Goal: Book appointment/travel/reservation

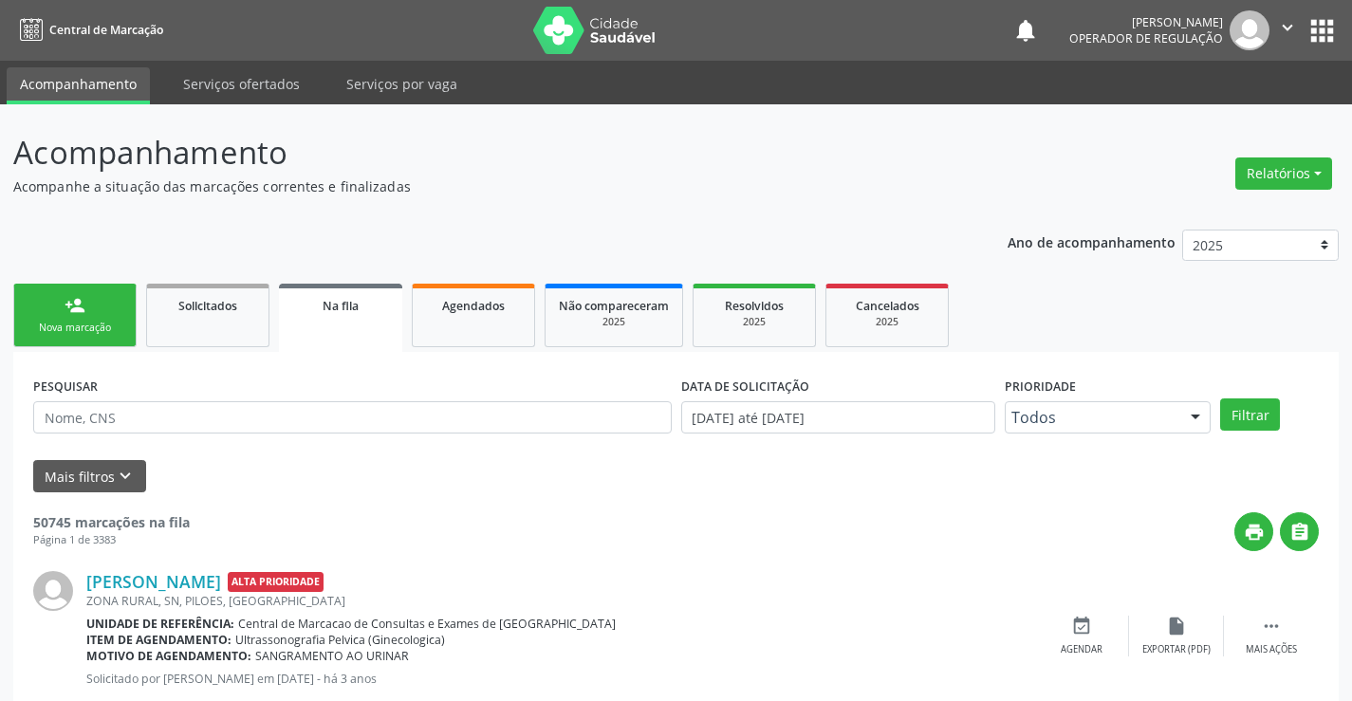
click at [78, 332] on div "Nova marcação" at bounding box center [75, 328] width 95 height 14
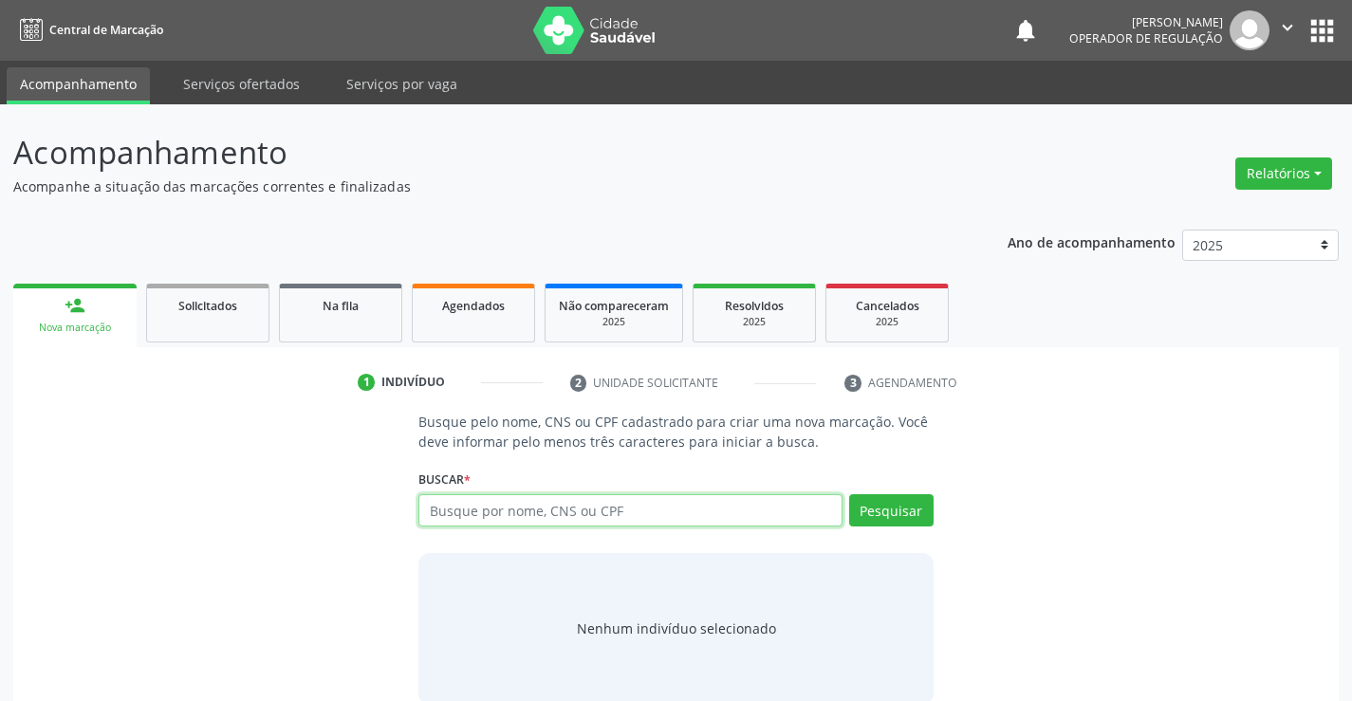
click at [617, 510] on input "text" at bounding box center [630, 510] width 423 height 32
type input "701204064457618"
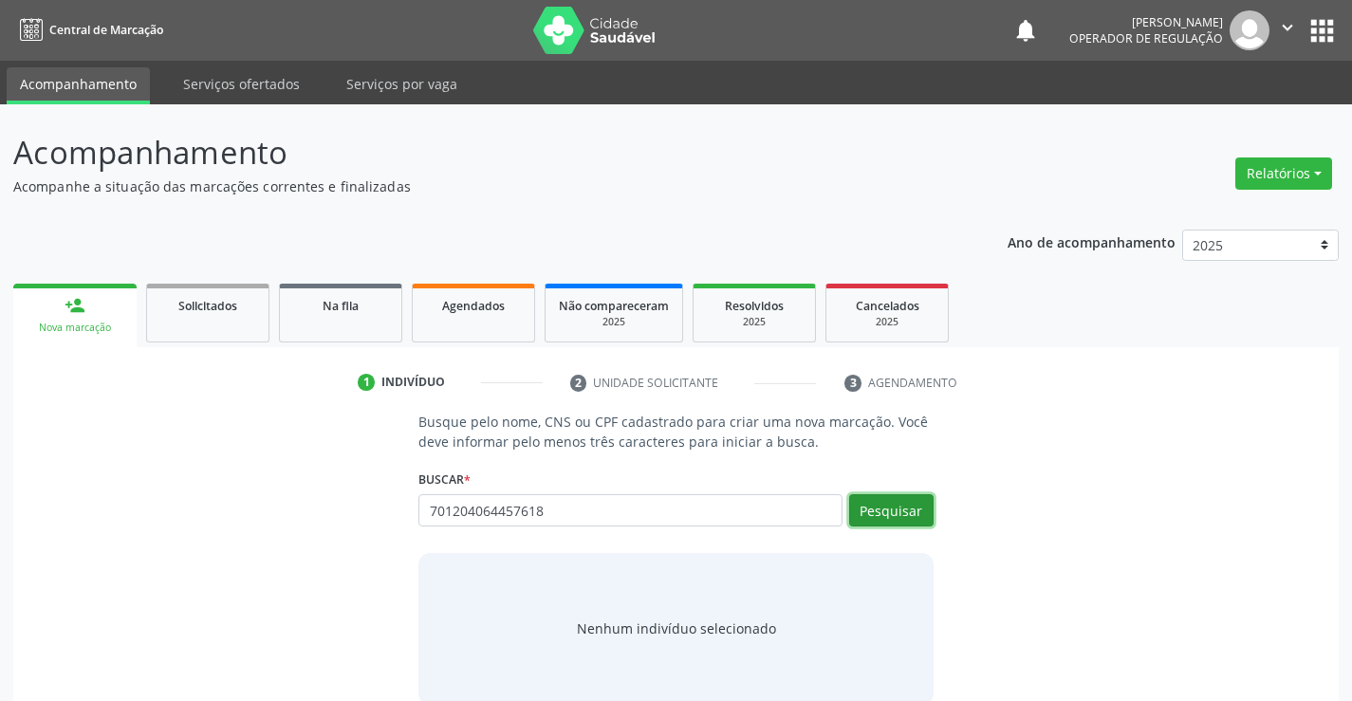
click at [870, 518] on button "Pesquisar" at bounding box center [891, 510] width 84 height 32
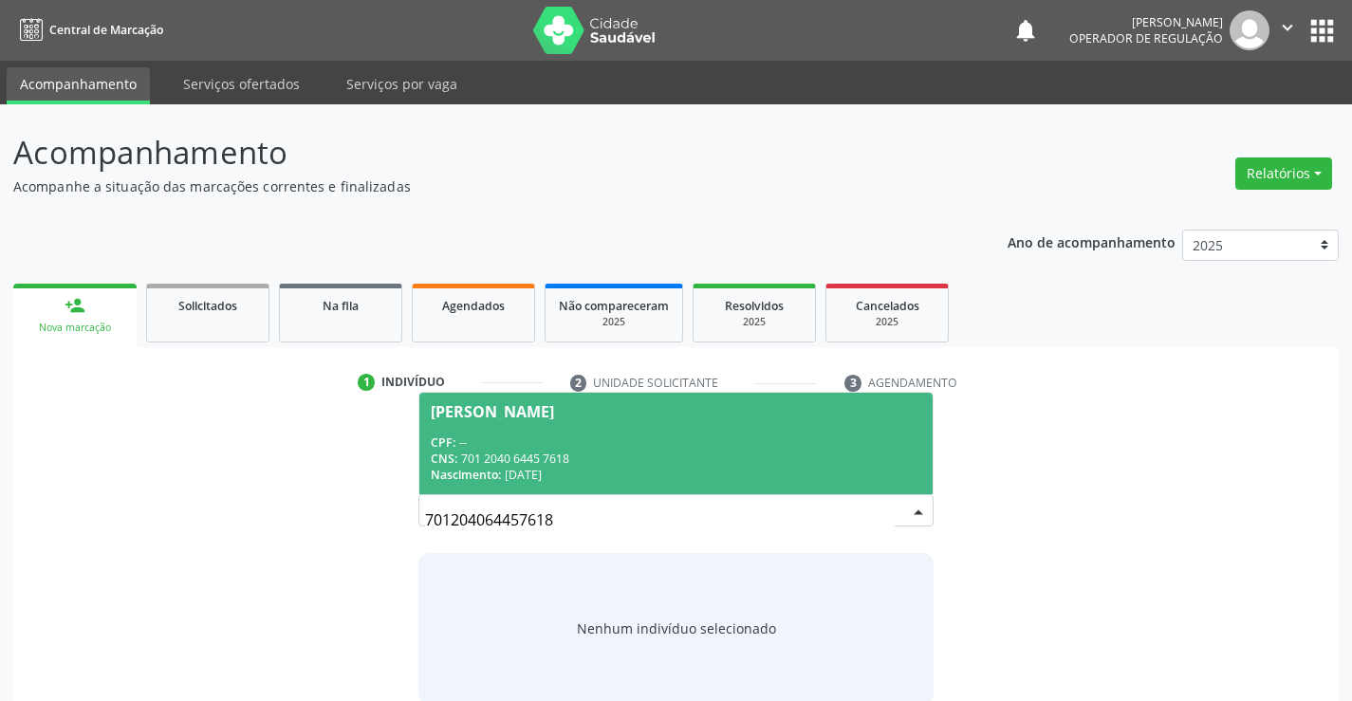
click at [544, 438] on div "CPF: --" at bounding box center [676, 443] width 490 height 16
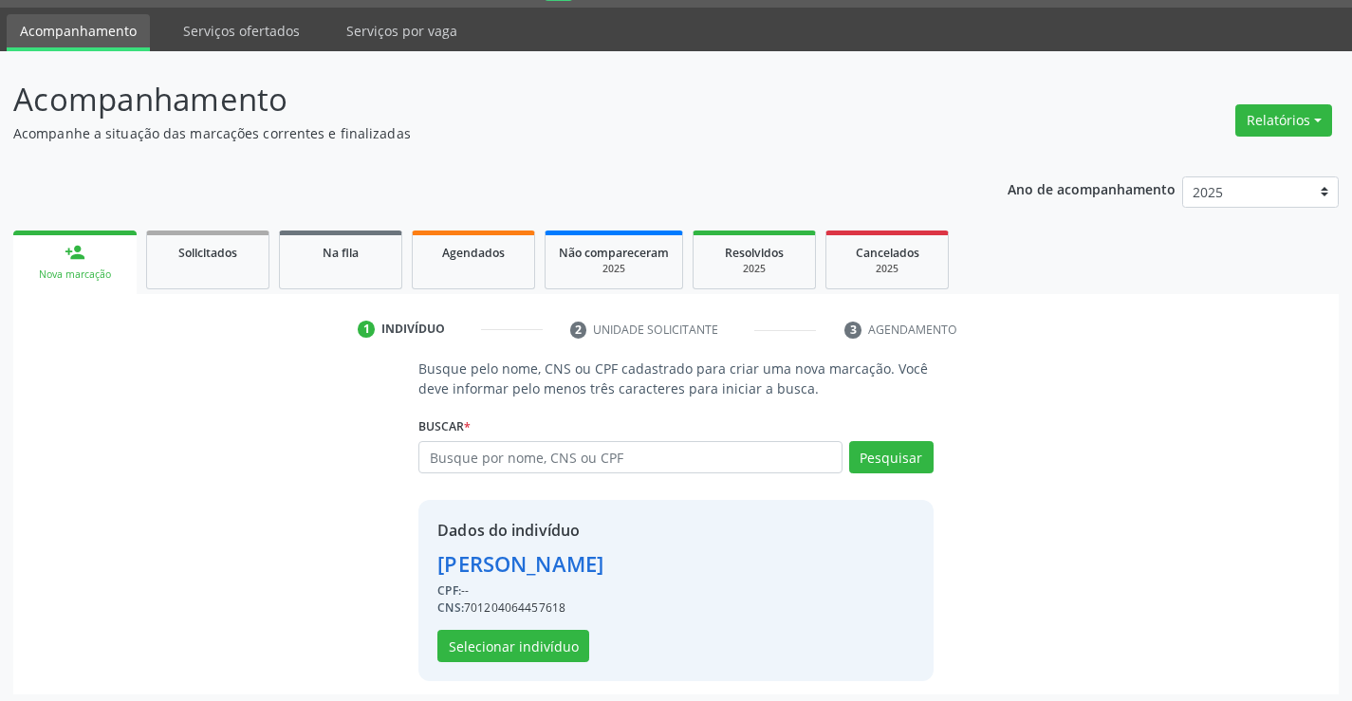
scroll to position [60, 0]
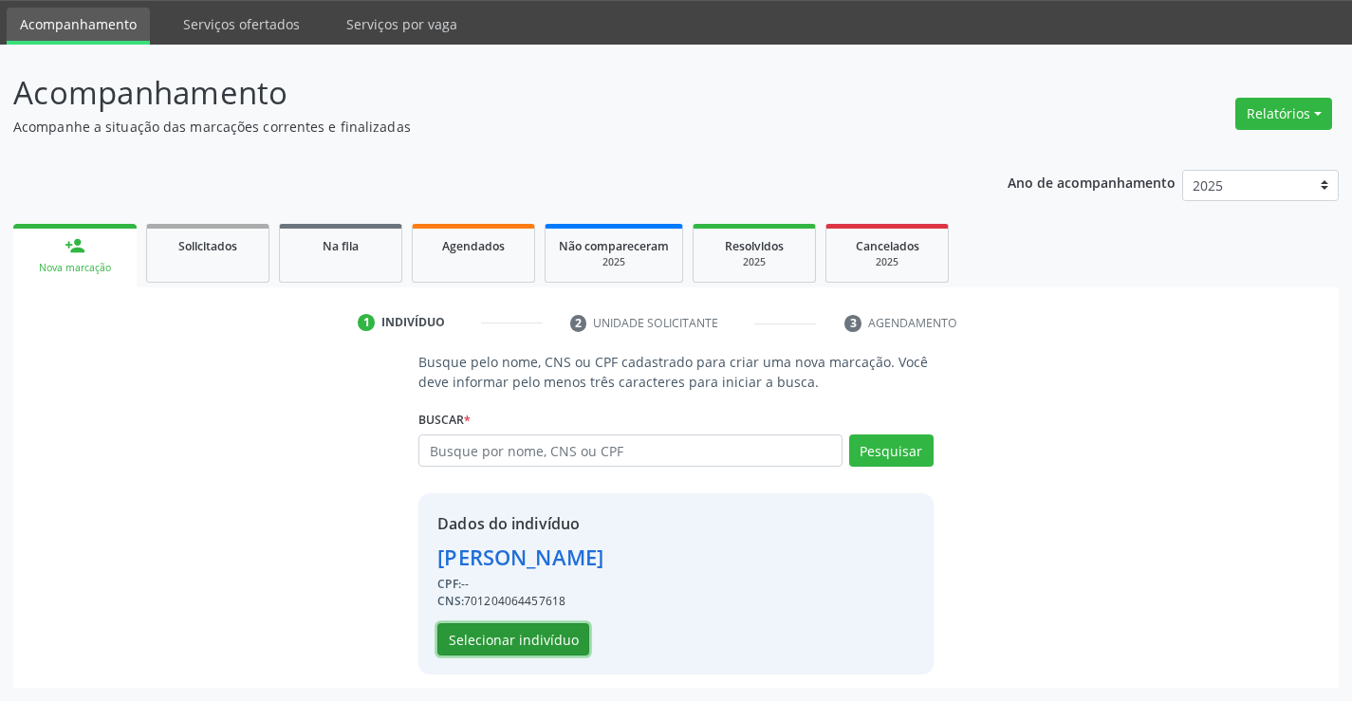
click at [477, 639] on button "Selecionar indivíduo" at bounding box center [513, 639] width 152 height 32
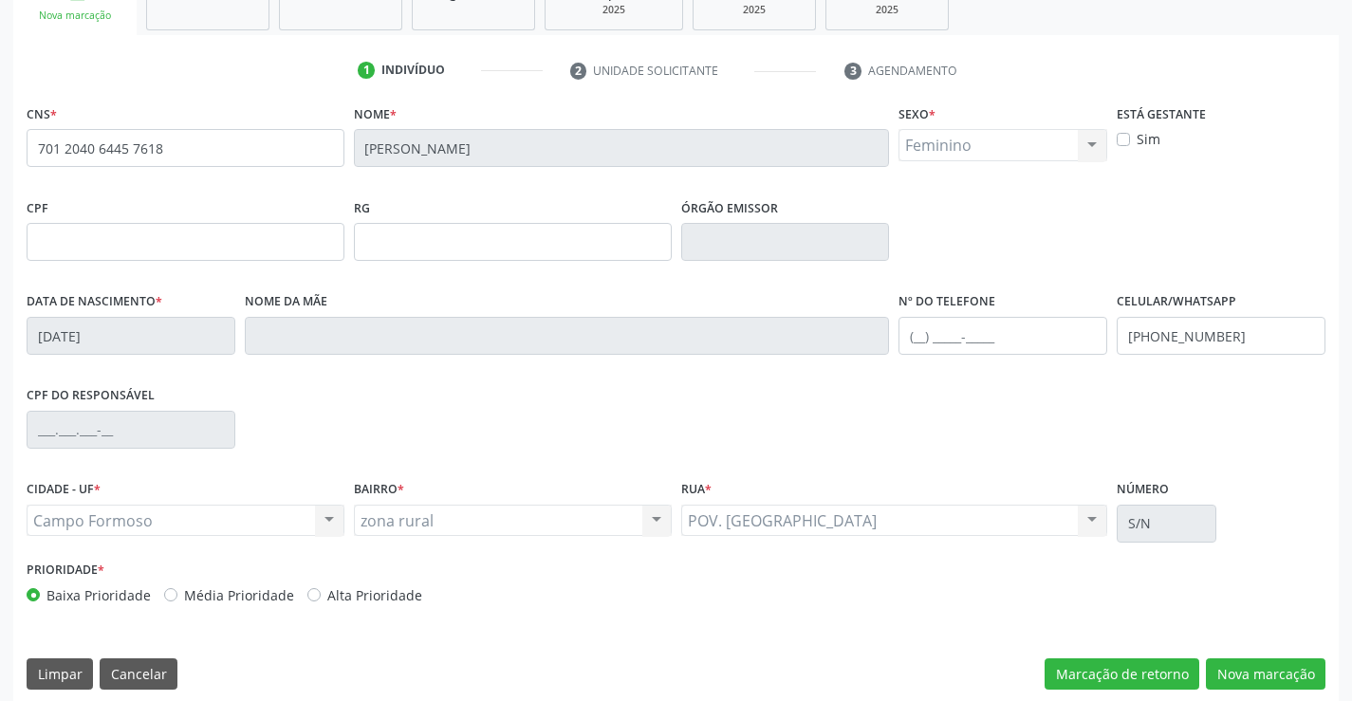
scroll to position [327, 0]
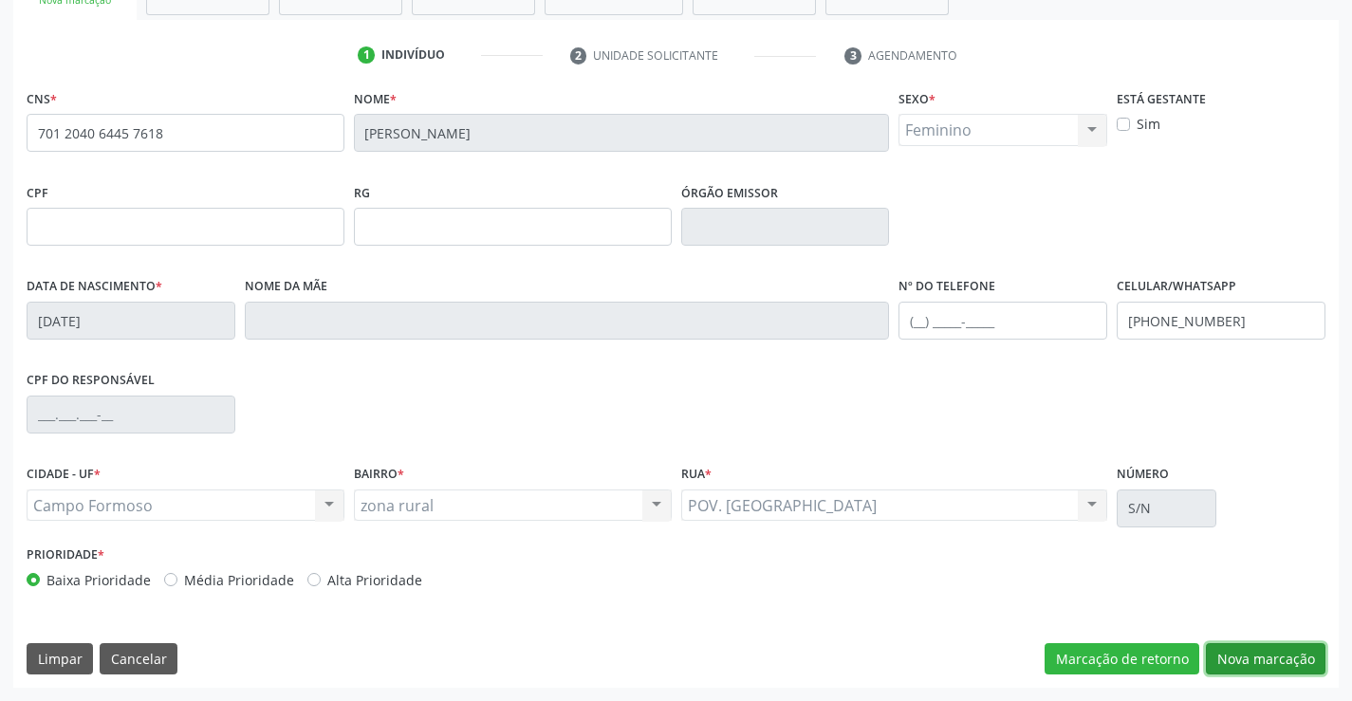
click at [1259, 658] on button "Nova marcação" at bounding box center [1266, 659] width 120 height 32
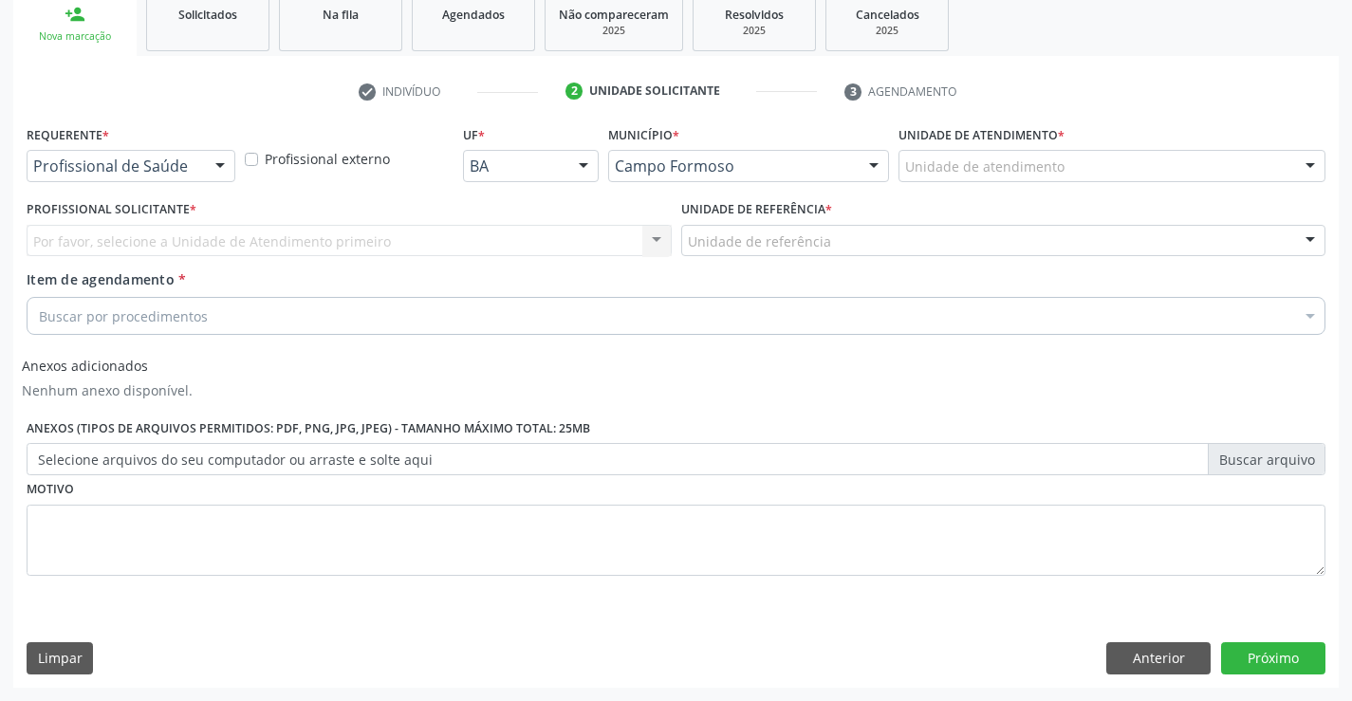
scroll to position [291, 0]
click at [217, 166] on div at bounding box center [220, 167] width 28 height 32
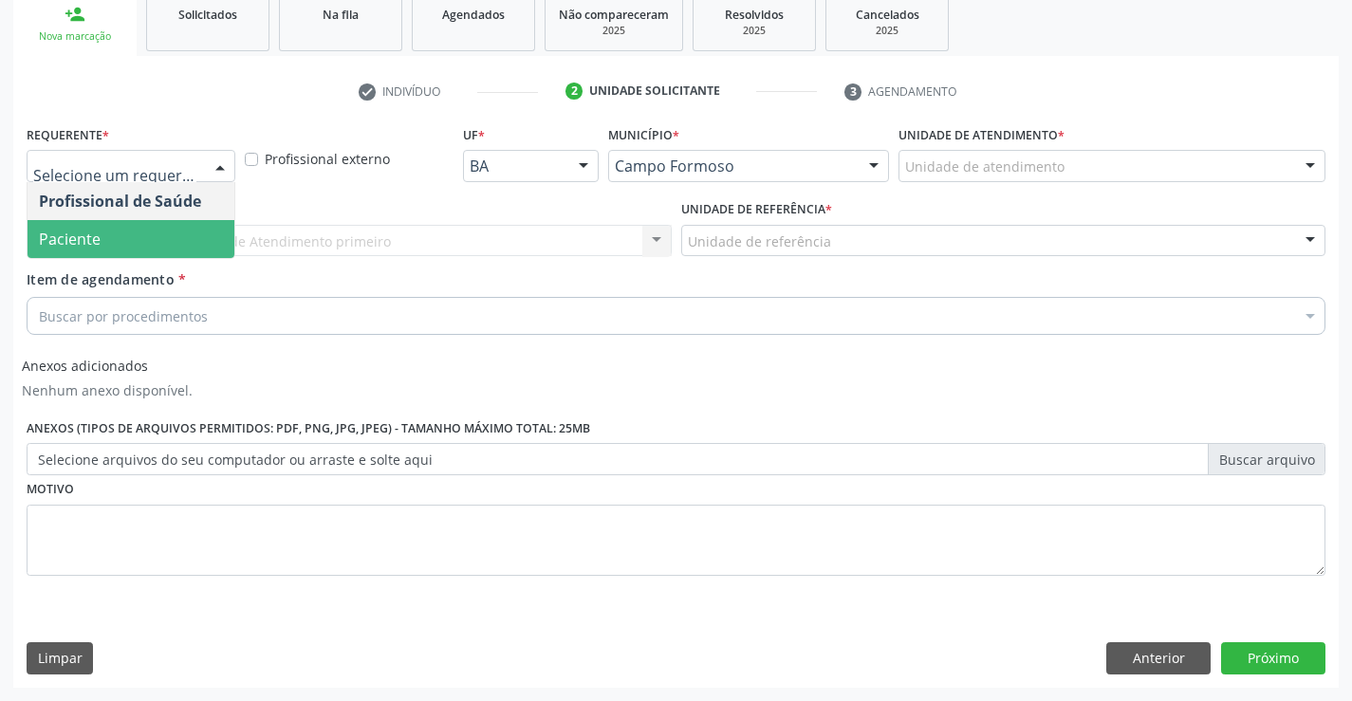
click at [137, 233] on span "Paciente" at bounding box center [131, 239] width 207 height 38
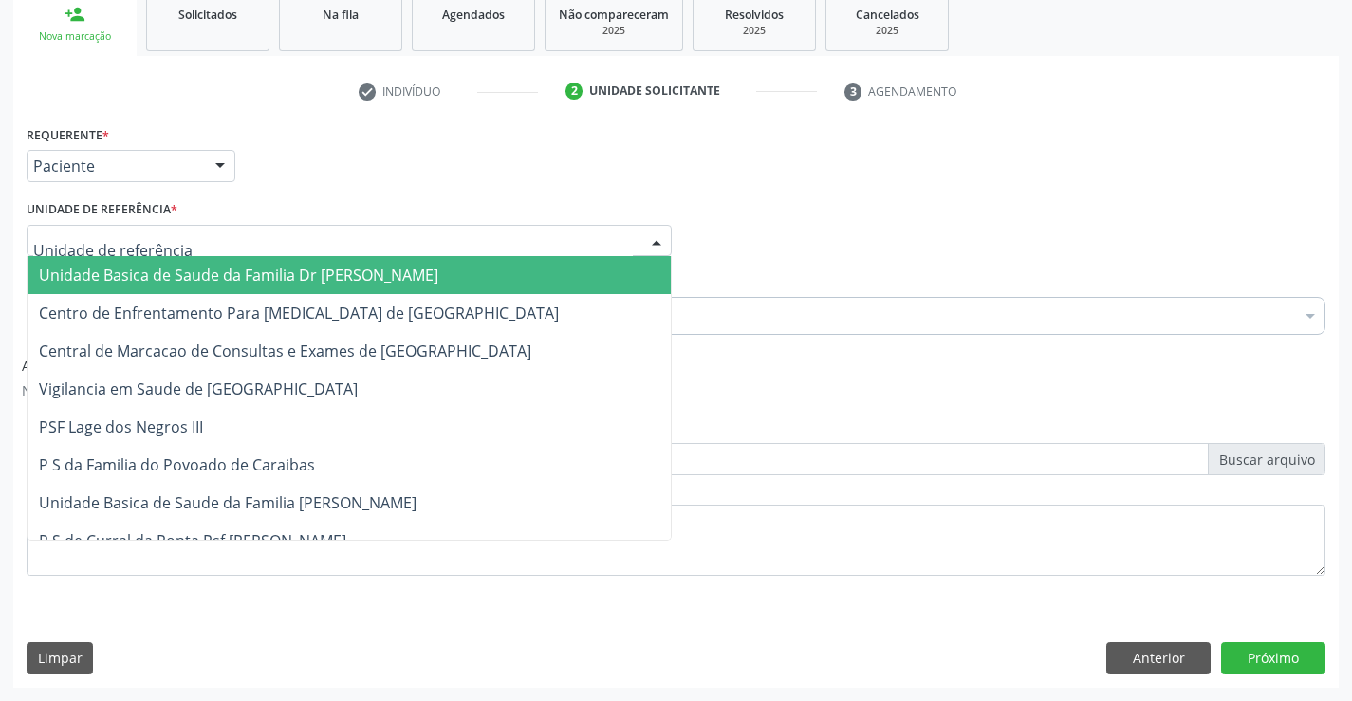
click at [185, 241] on div at bounding box center [349, 241] width 645 height 32
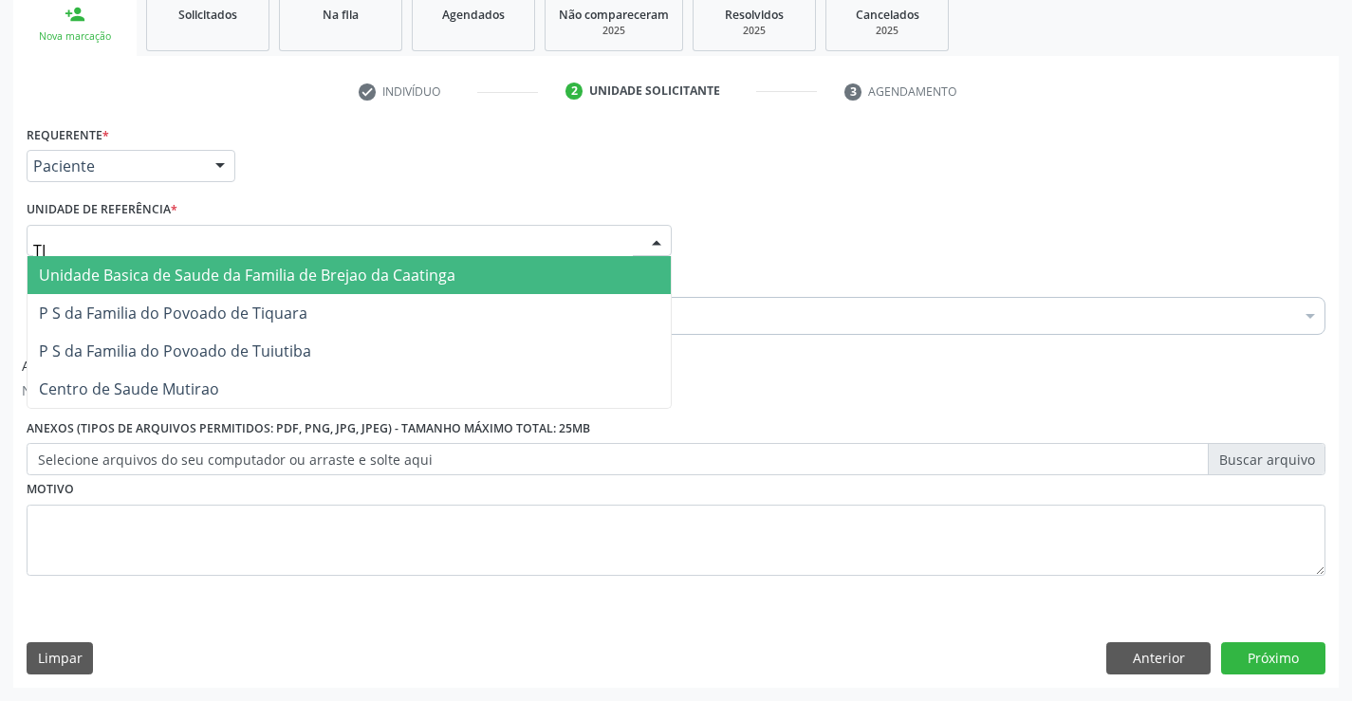
type input "TIQ"
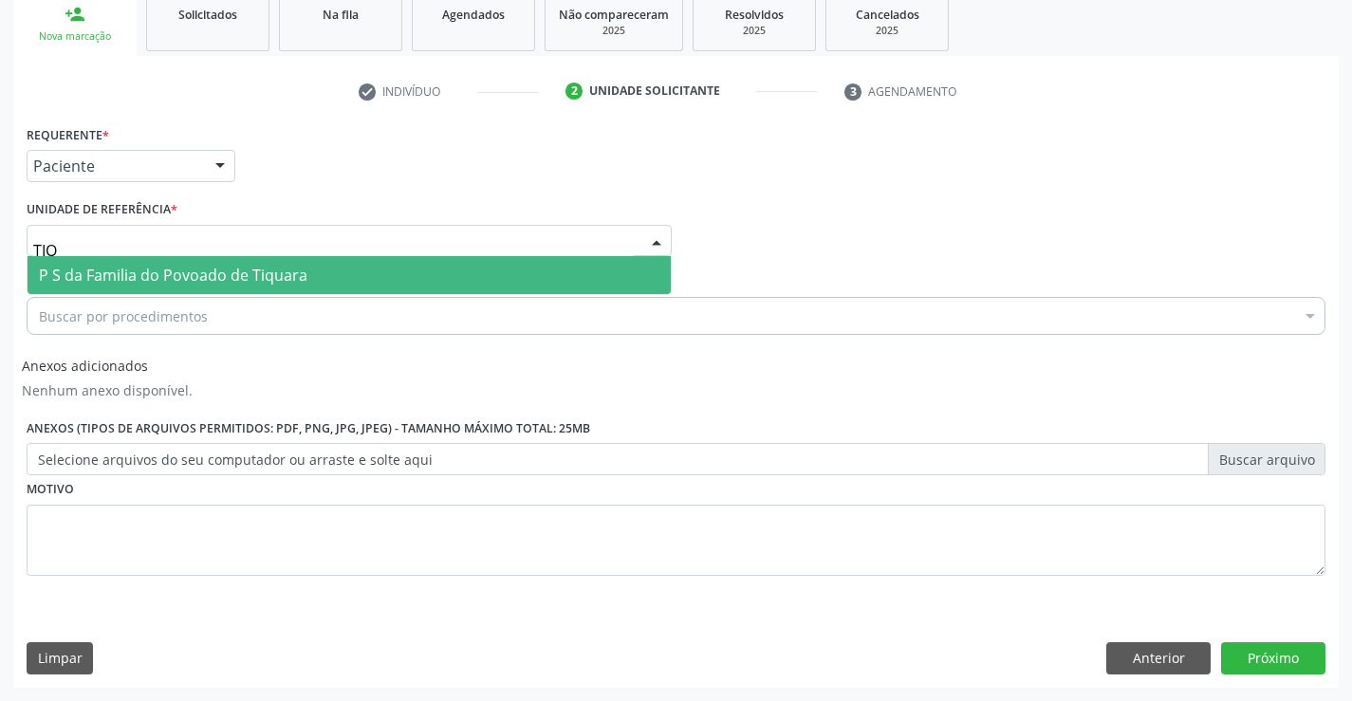
click at [216, 276] on span "P S da Familia do Povoado de Tiquara" at bounding box center [173, 275] width 269 height 21
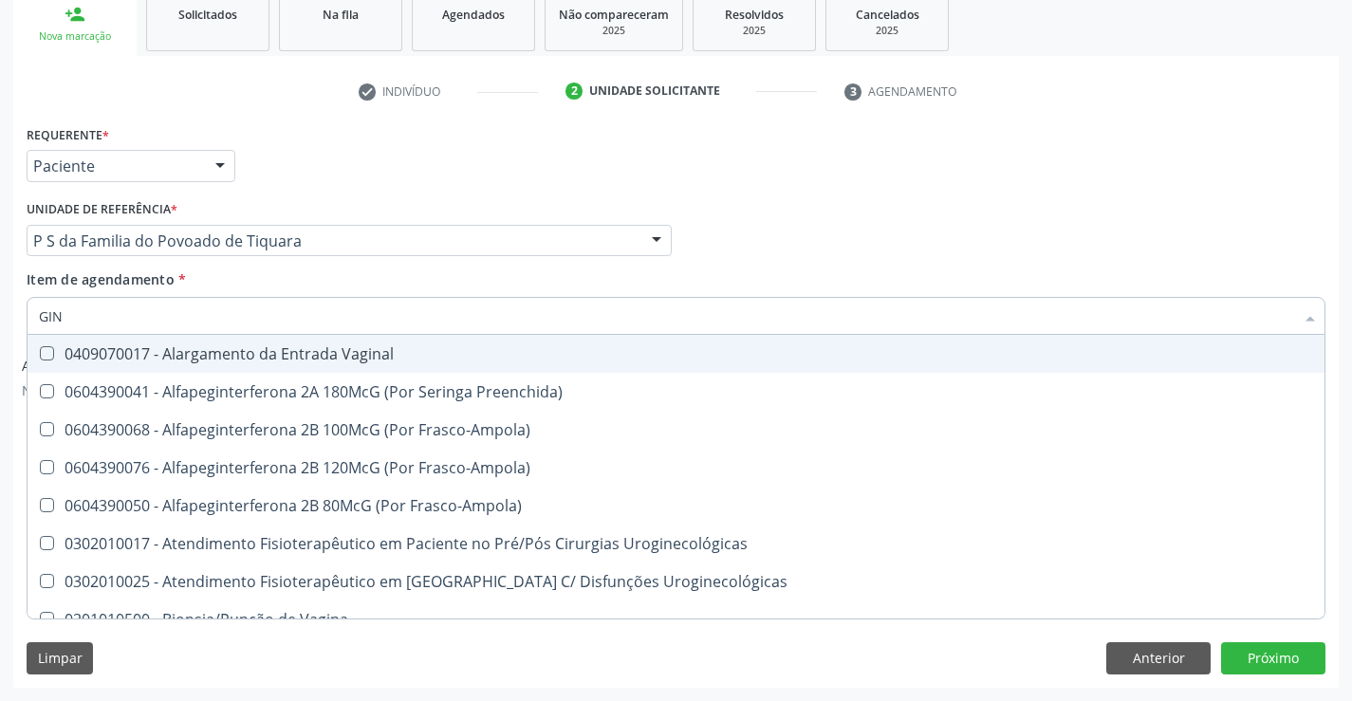
type input "GINE"
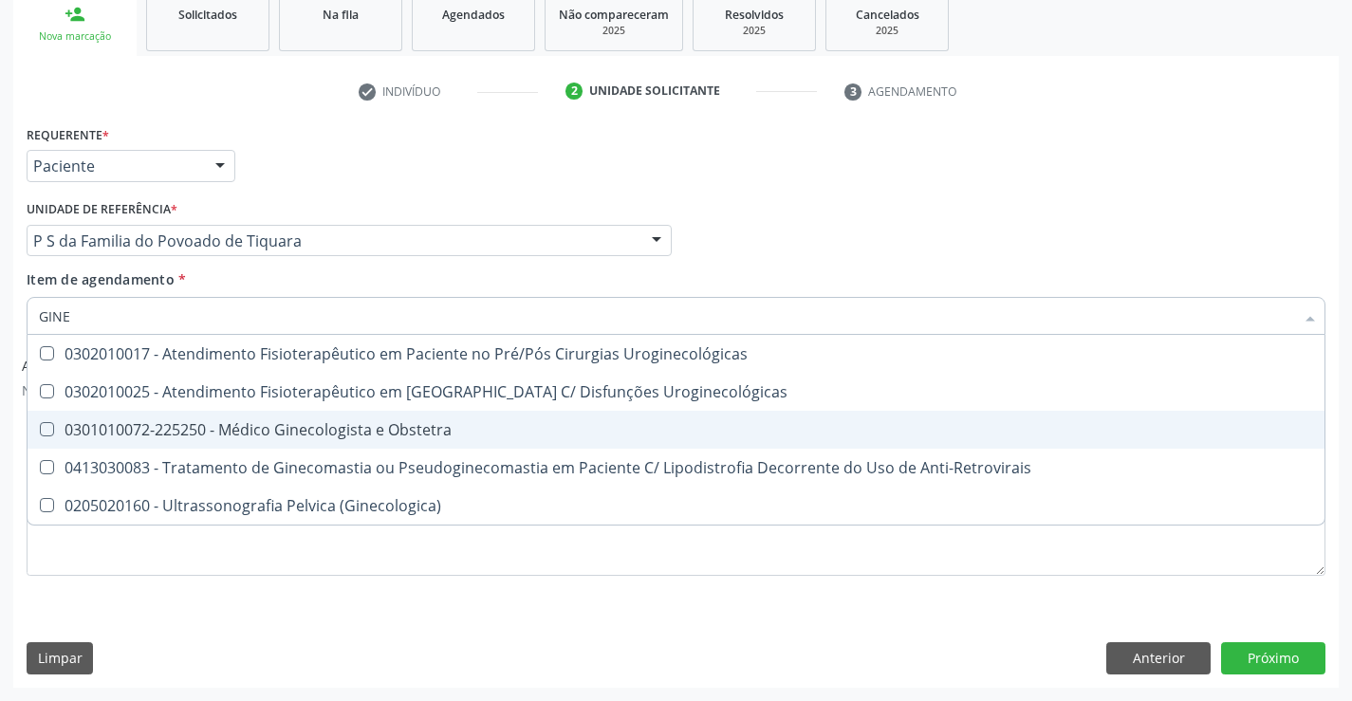
click at [327, 434] on div "0301010072-225250 - Médico Ginecologista e Obstetra" at bounding box center [676, 429] width 1274 height 15
checkbox Obstetra "true"
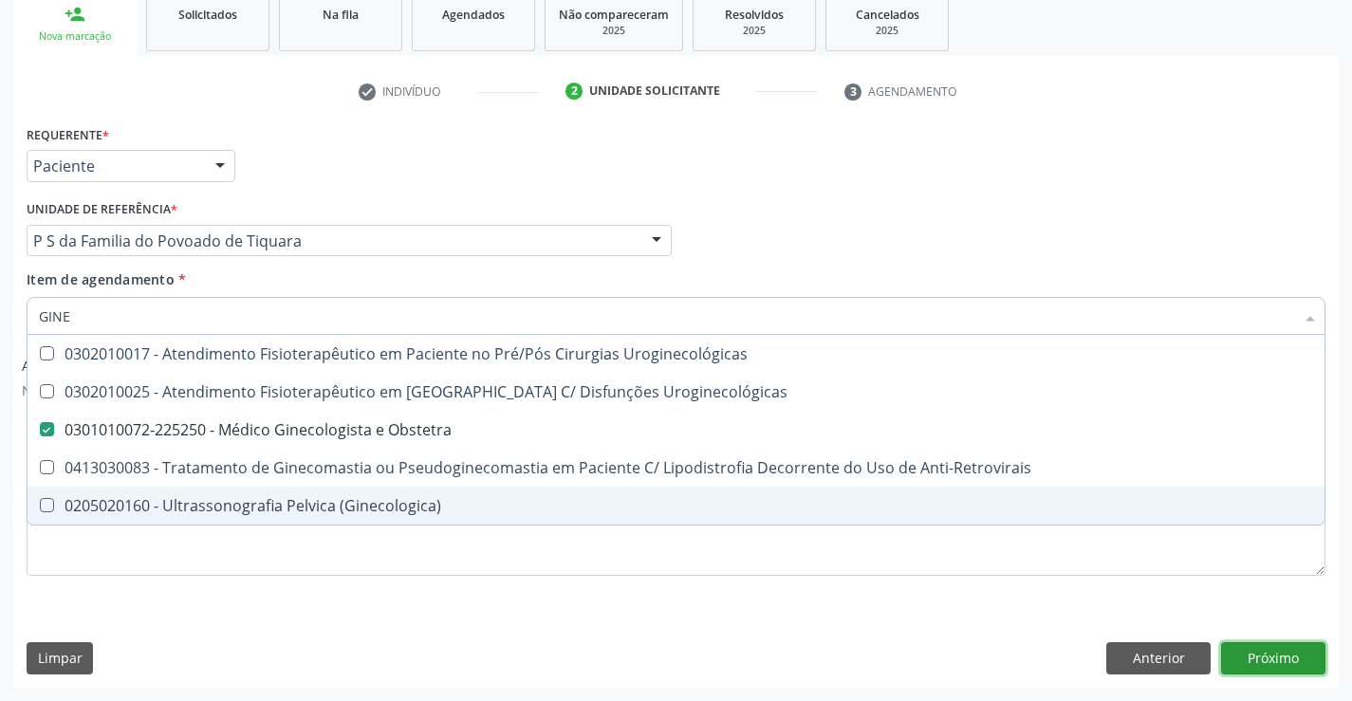
click at [1266, 660] on button "Próximo" at bounding box center [1273, 658] width 104 height 32
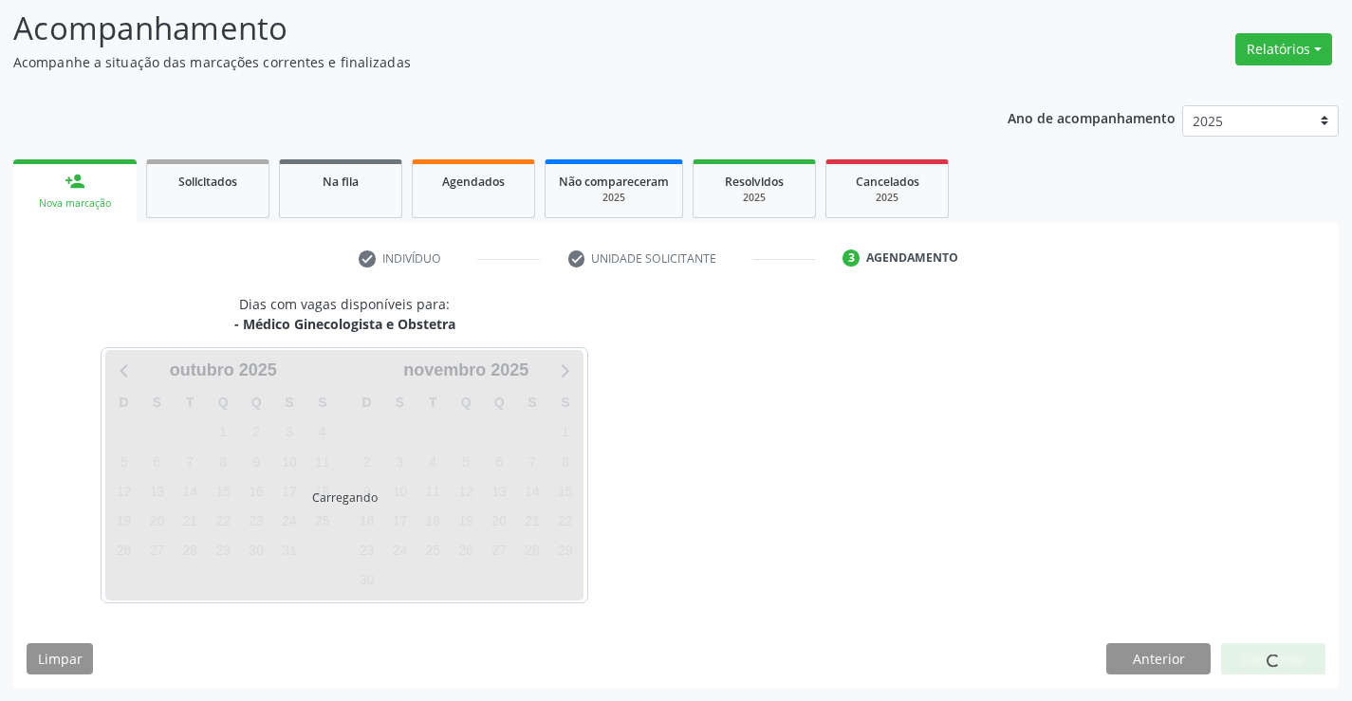
scroll to position [124, 0]
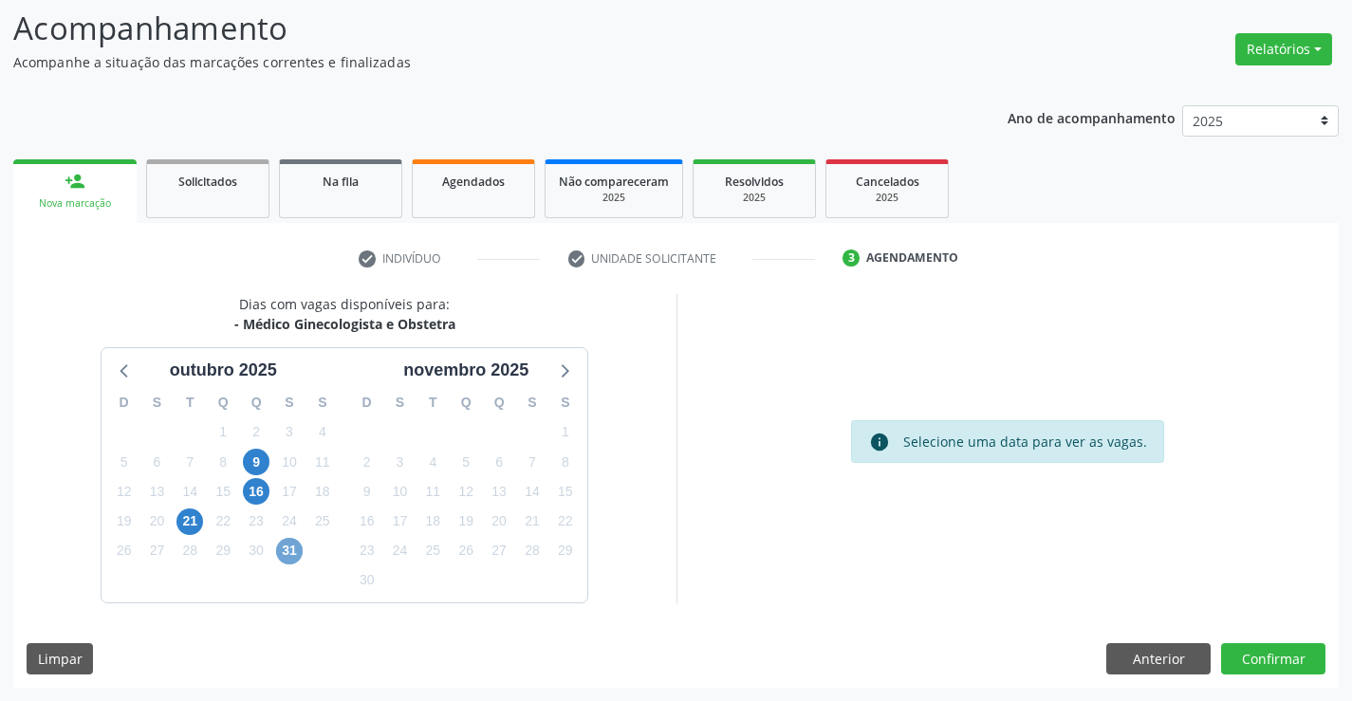
click at [284, 553] on span "31" at bounding box center [289, 551] width 27 height 27
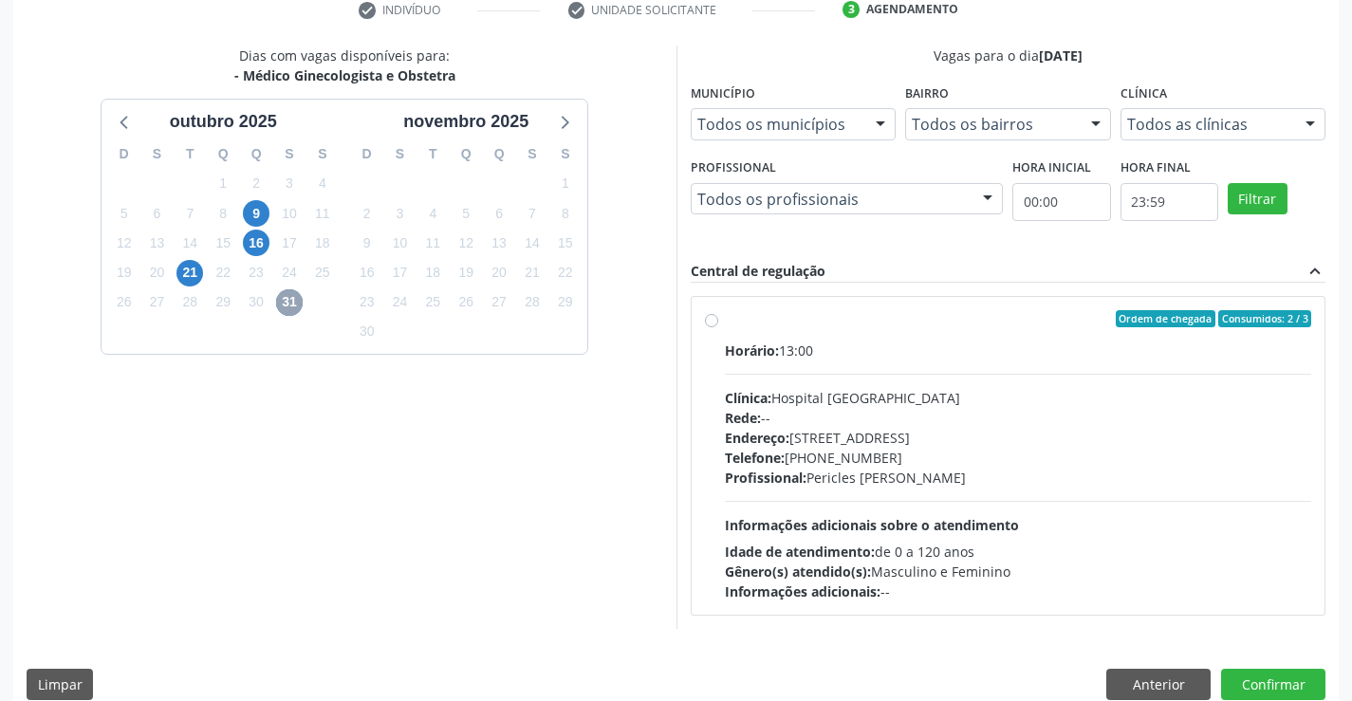
scroll to position [381, 0]
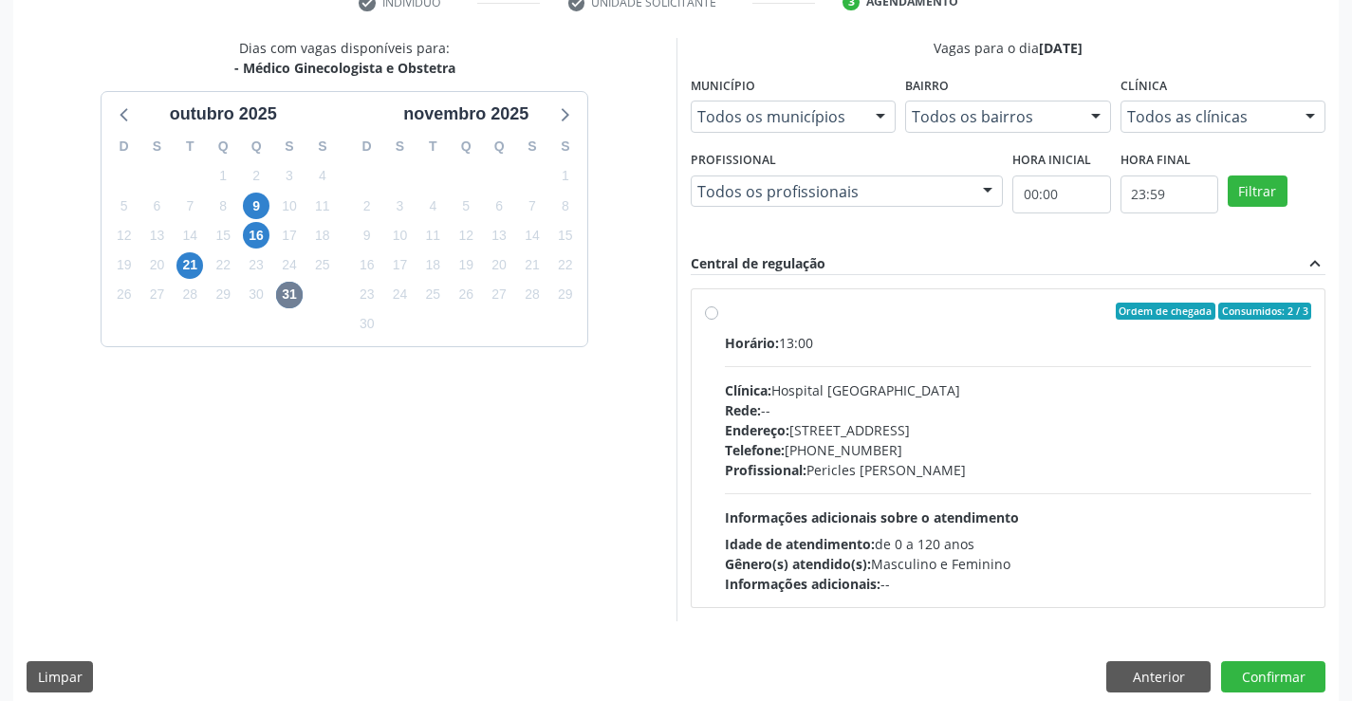
click at [725, 309] on label "Ordem de chegada Consumidos: 2 / 3 Horário: 13:00 Clínica: Hospital [GEOGRAPHIC…" at bounding box center [1018, 448] width 587 height 291
click at [712, 309] on input "Ordem de chegada Consumidos: 2 / 3 Horário: 13:00 Clínica: Hospital [GEOGRAPHIC…" at bounding box center [711, 311] width 13 height 17
radio input "true"
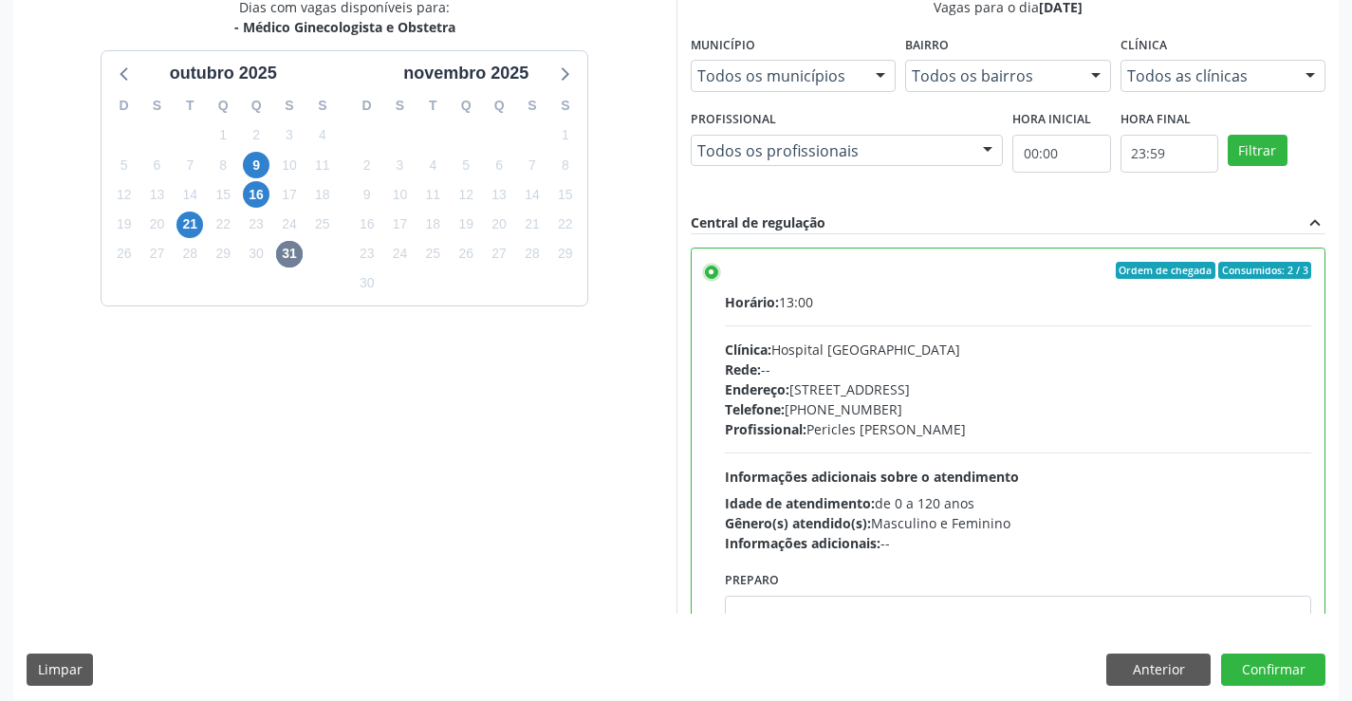
scroll to position [433, 0]
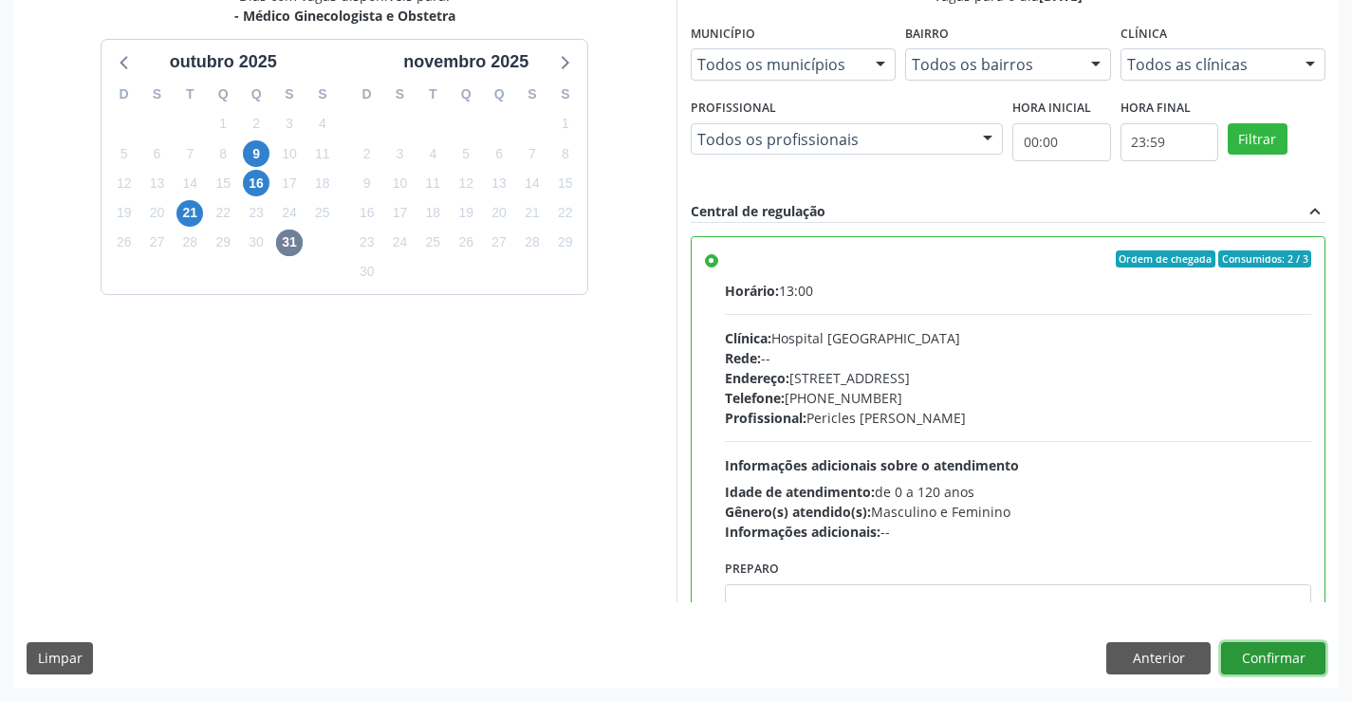
click at [1280, 657] on button "Confirmar" at bounding box center [1273, 658] width 104 height 32
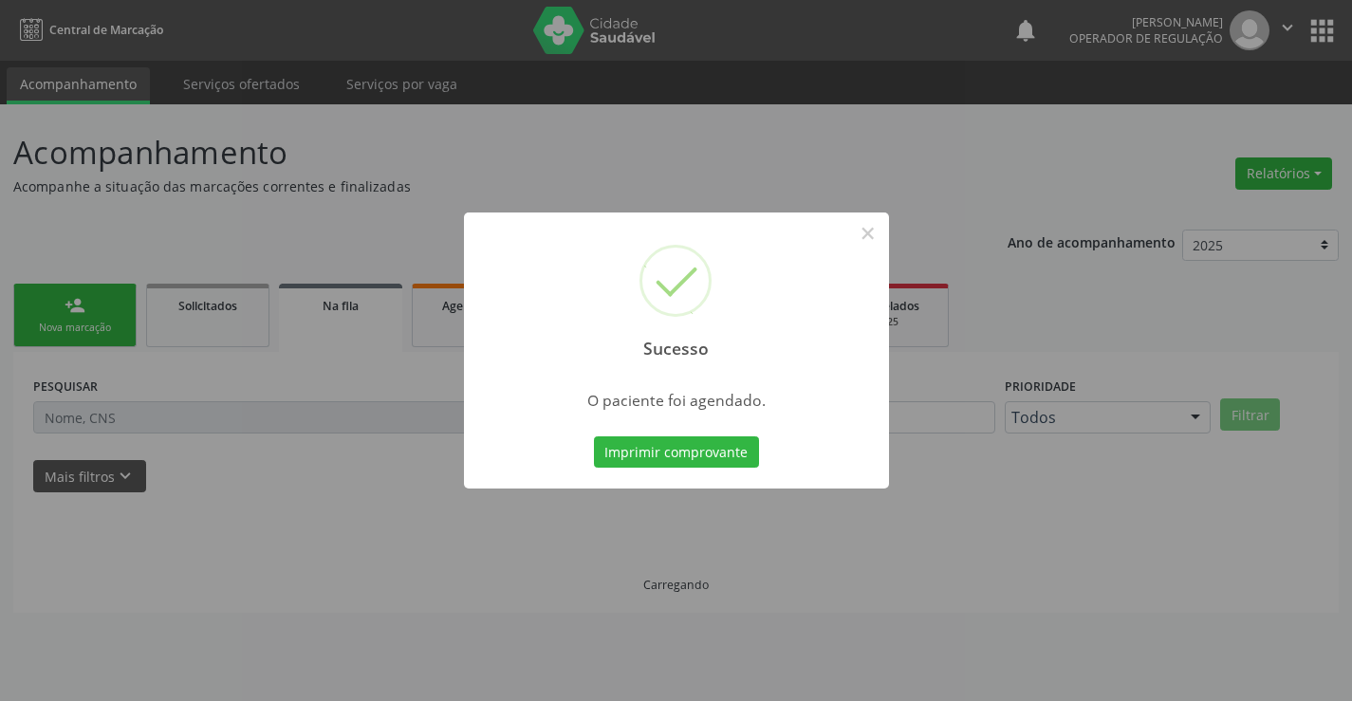
scroll to position [0, 0]
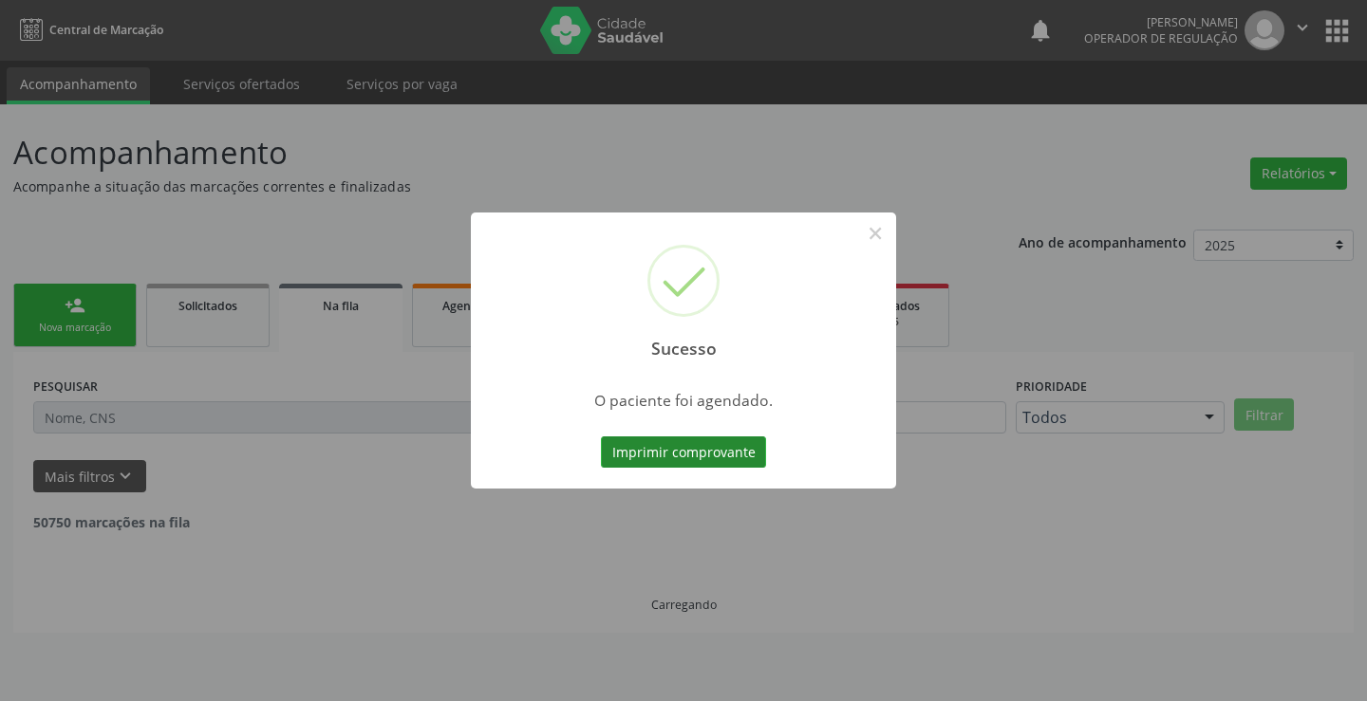
click at [690, 448] on button "Imprimir comprovante" at bounding box center [683, 453] width 165 height 32
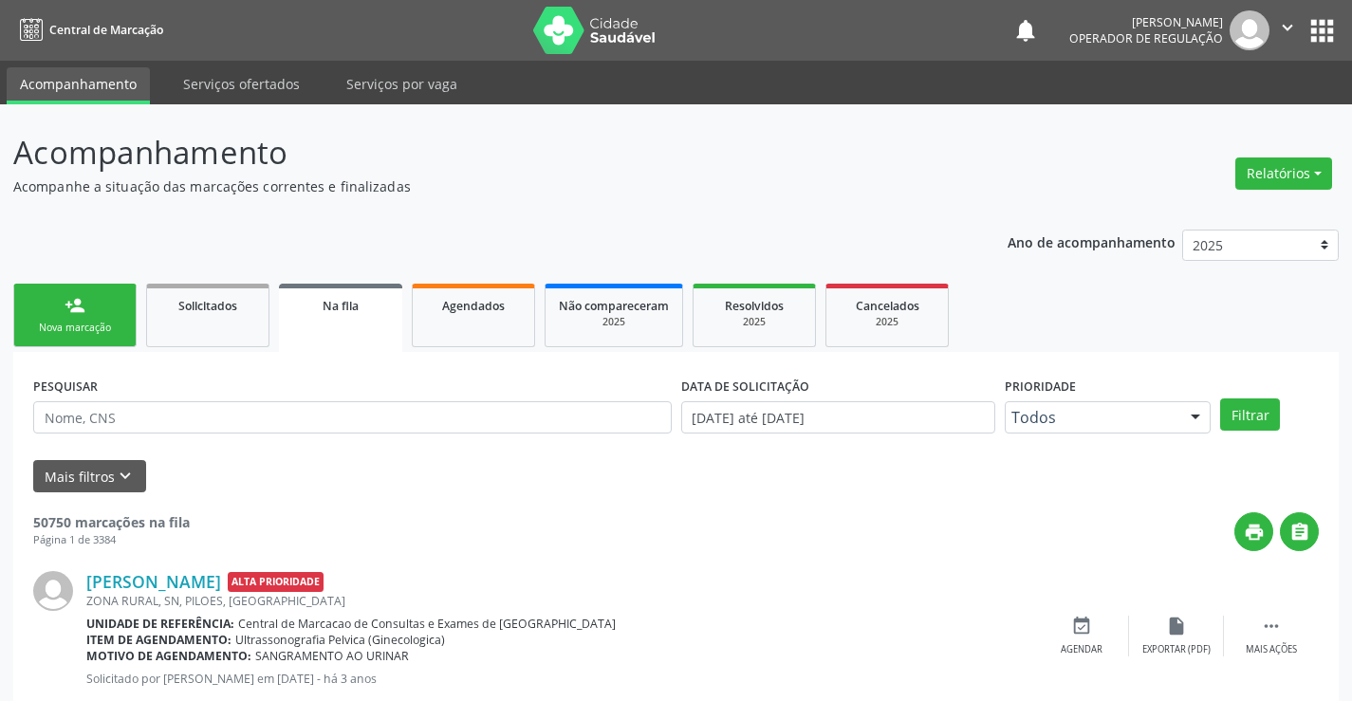
click at [87, 331] on div "Nova marcação" at bounding box center [75, 328] width 95 height 14
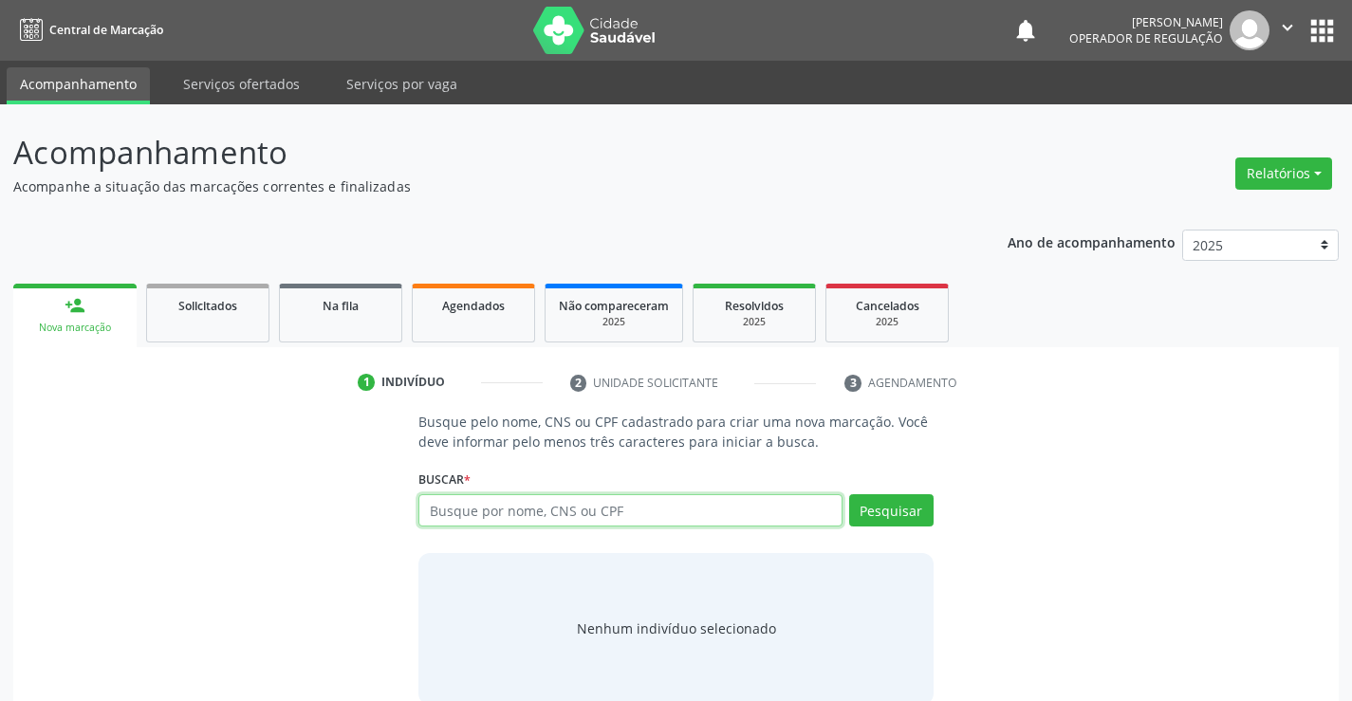
click at [593, 517] on input "text" at bounding box center [630, 510] width 423 height 32
type input "704709774621035"
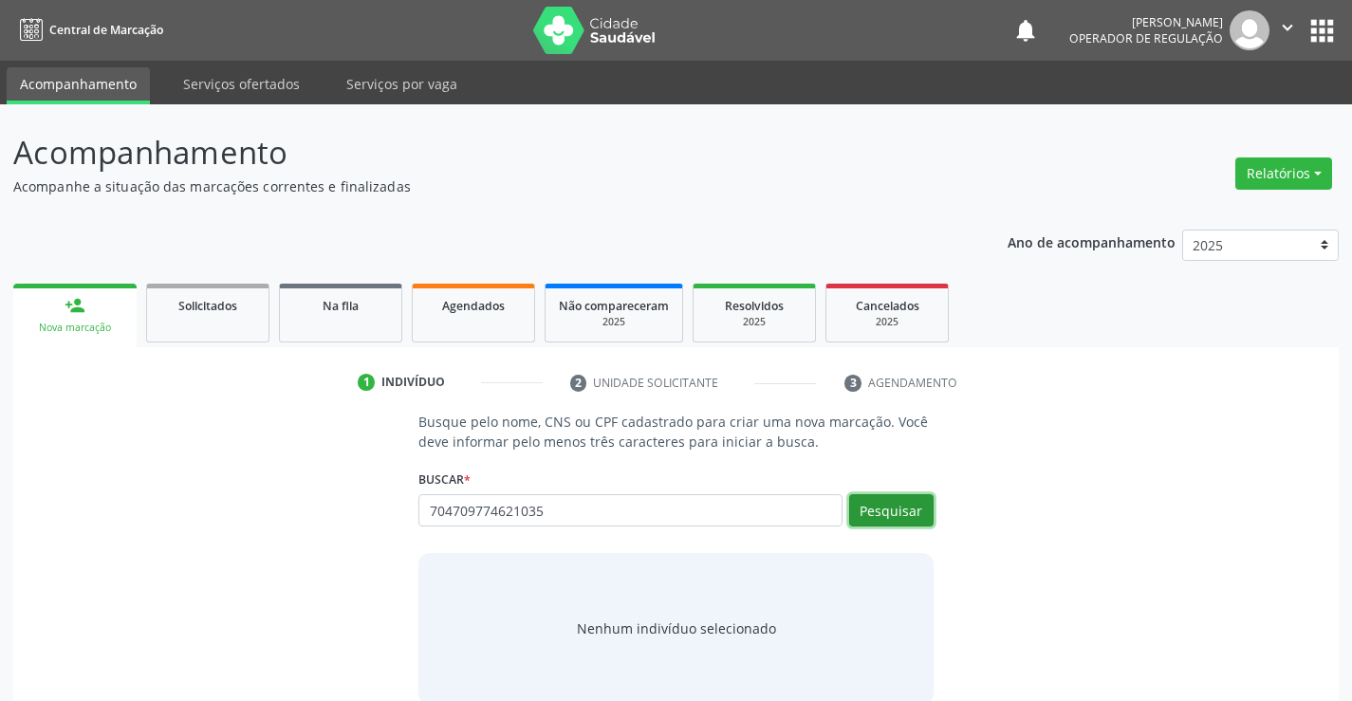
click at [904, 512] on button "Pesquisar" at bounding box center [891, 510] width 84 height 32
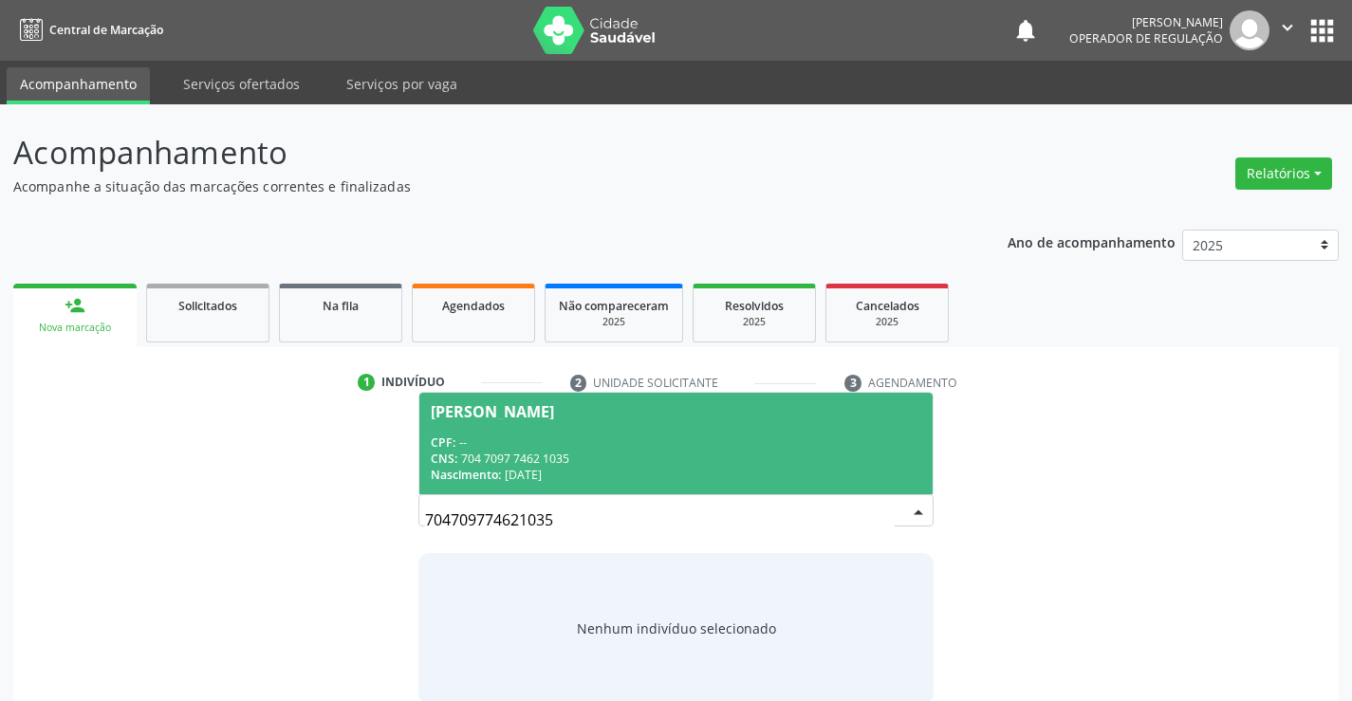
click at [556, 435] on div "CPF: --" at bounding box center [676, 443] width 490 height 16
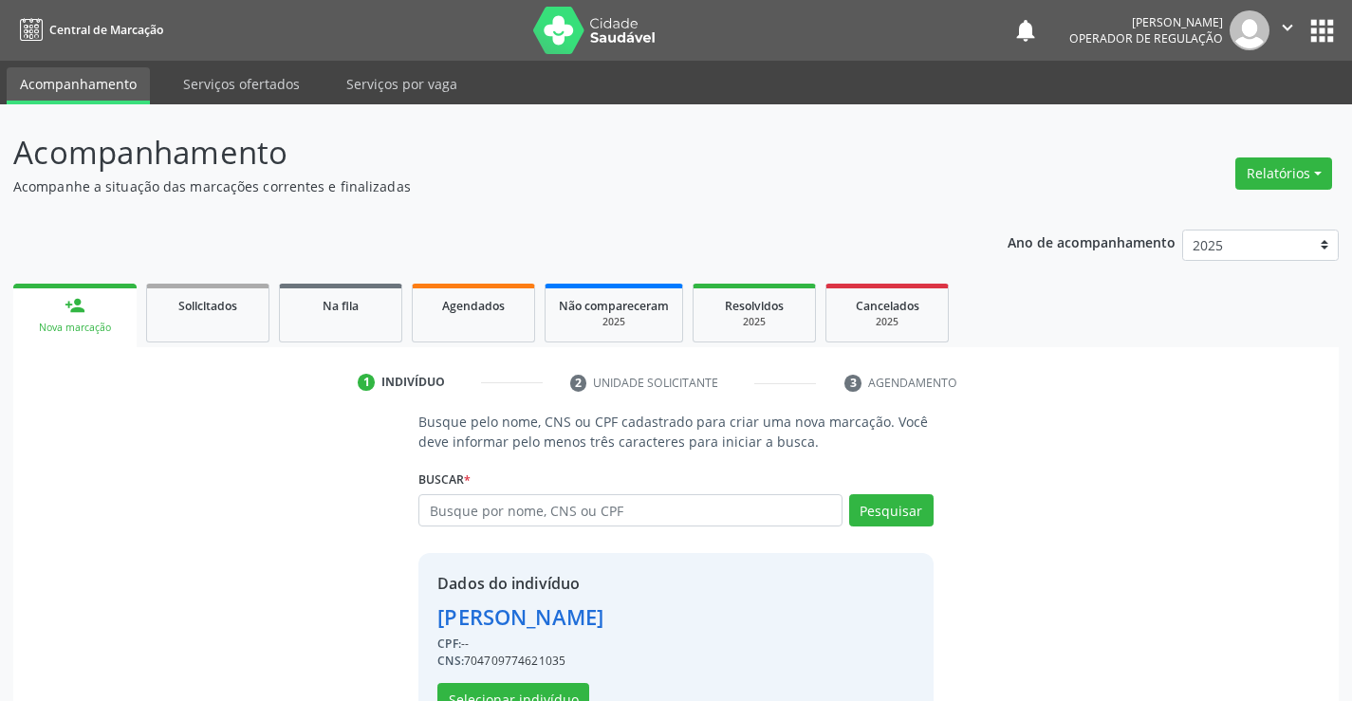
scroll to position [60, 0]
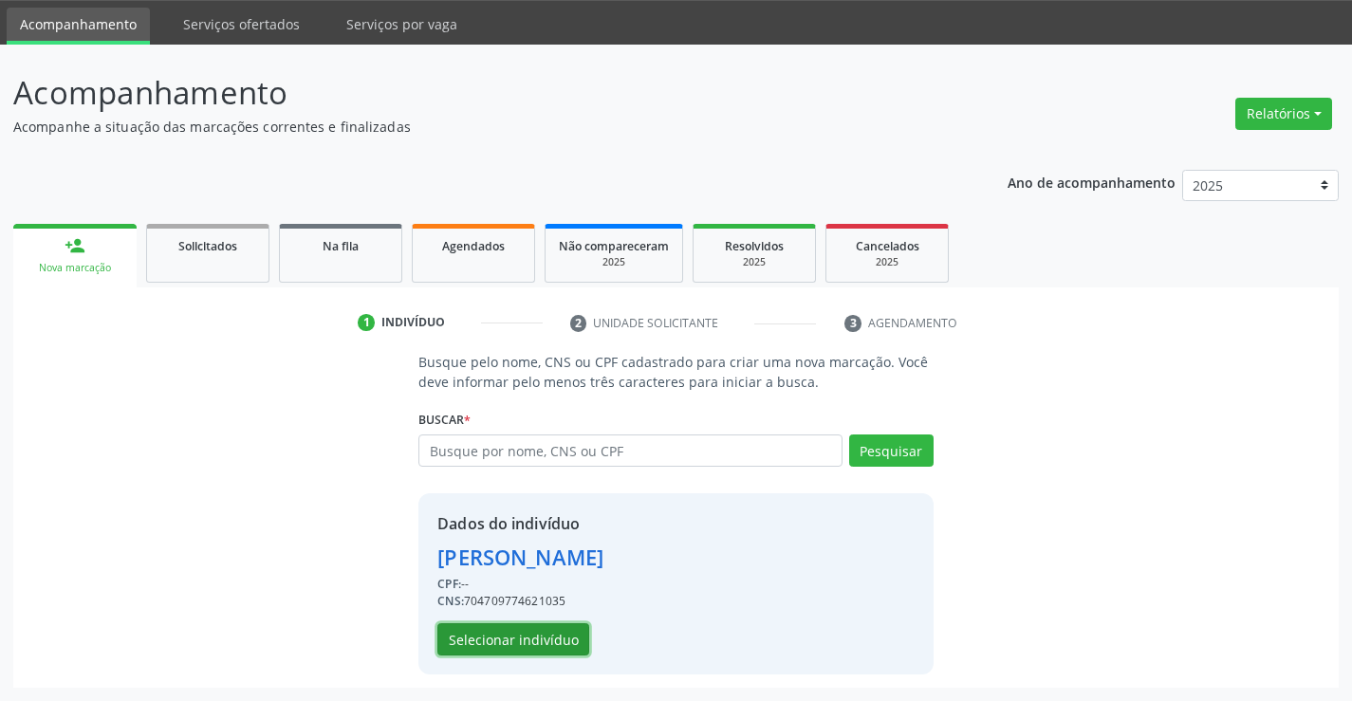
click at [538, 644] on button "Selecionar indivíduo" at bounding box center [513, 639] width 152 height 32
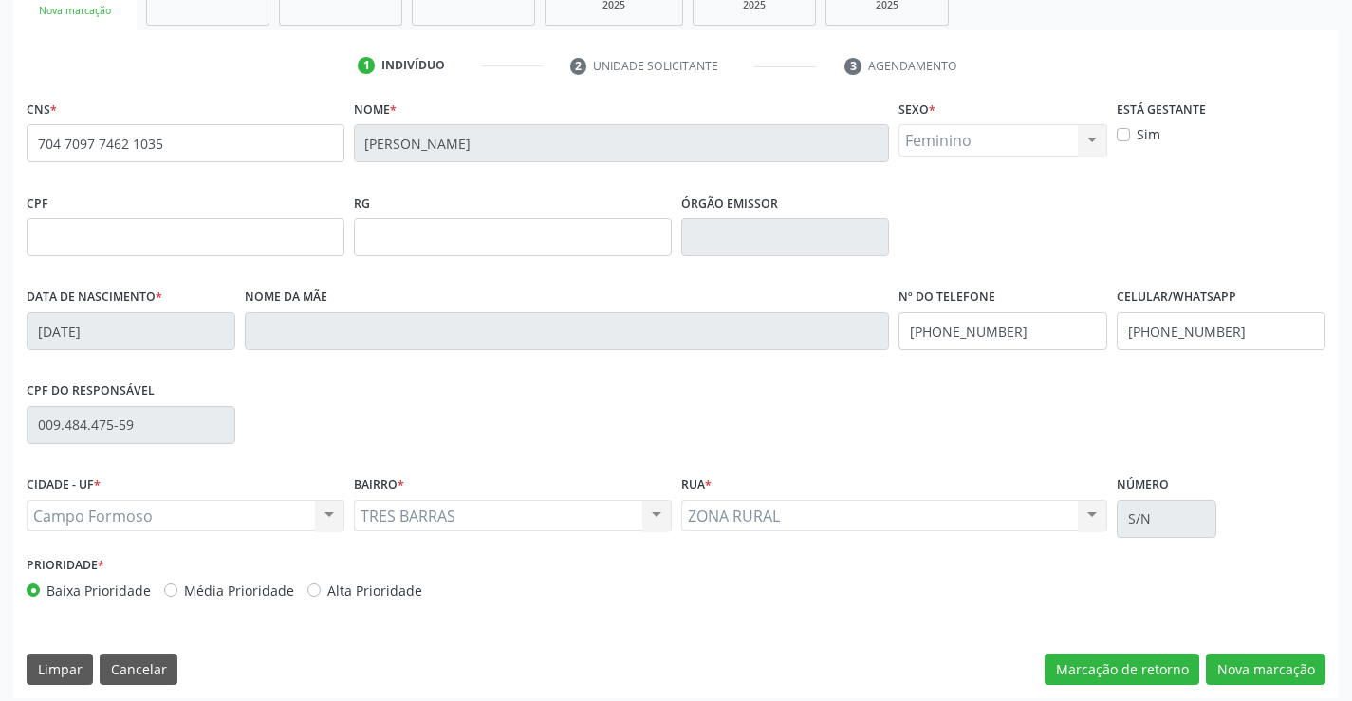
scroll to position [327, 0]
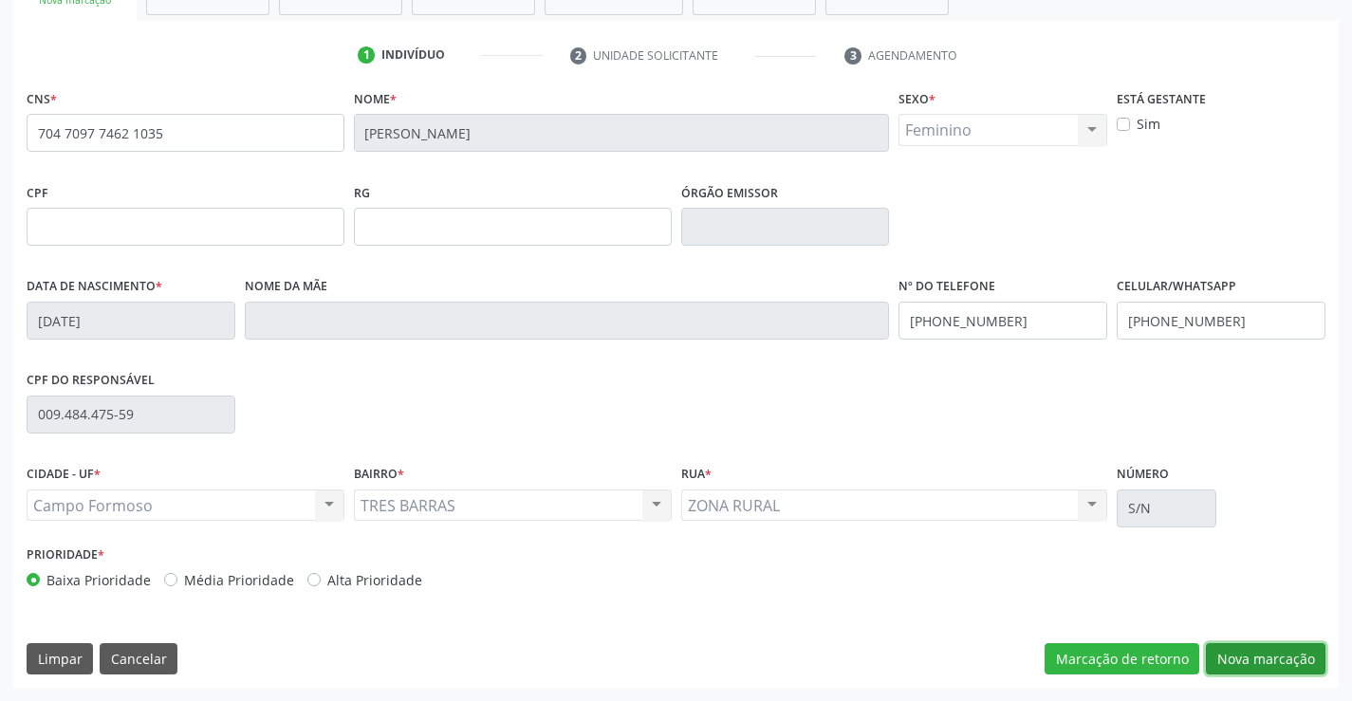
click at [1256, 656] on button "Nova marcação" at bounding box center [1266, 659] width 120 height 32
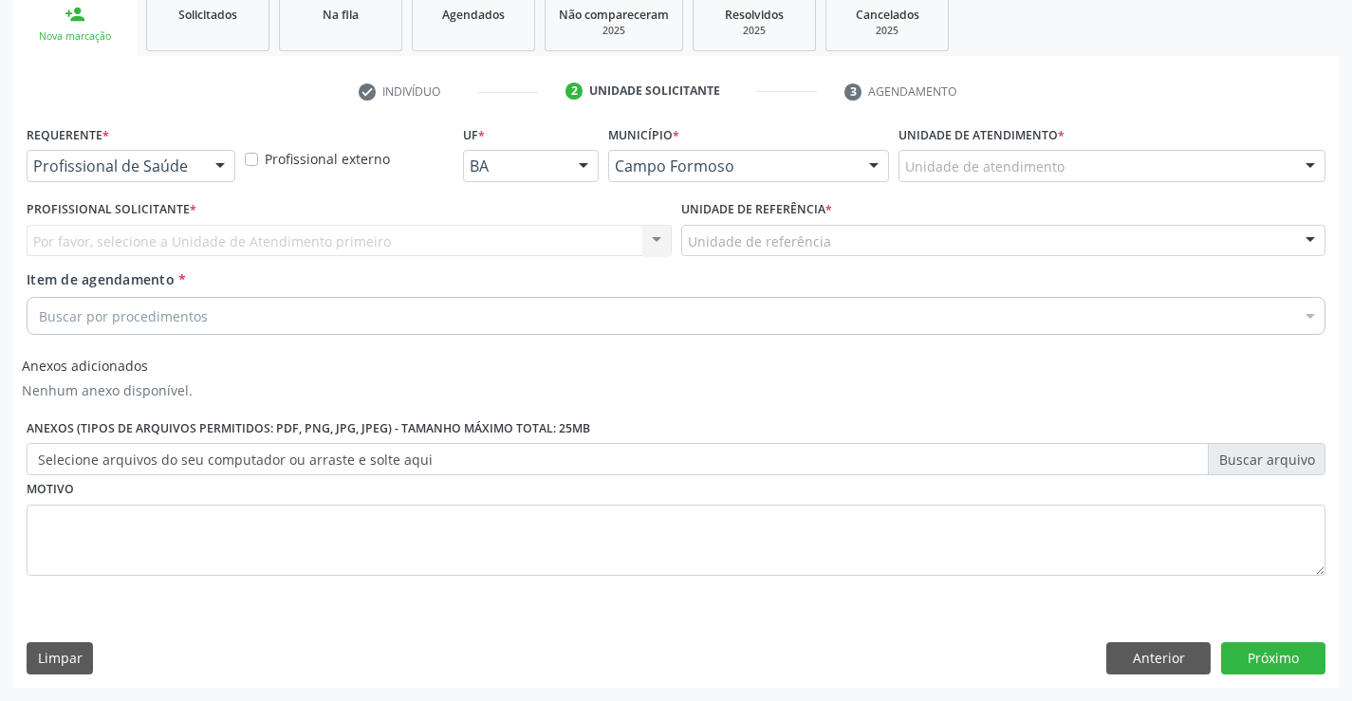
scroll to position [291, 0]
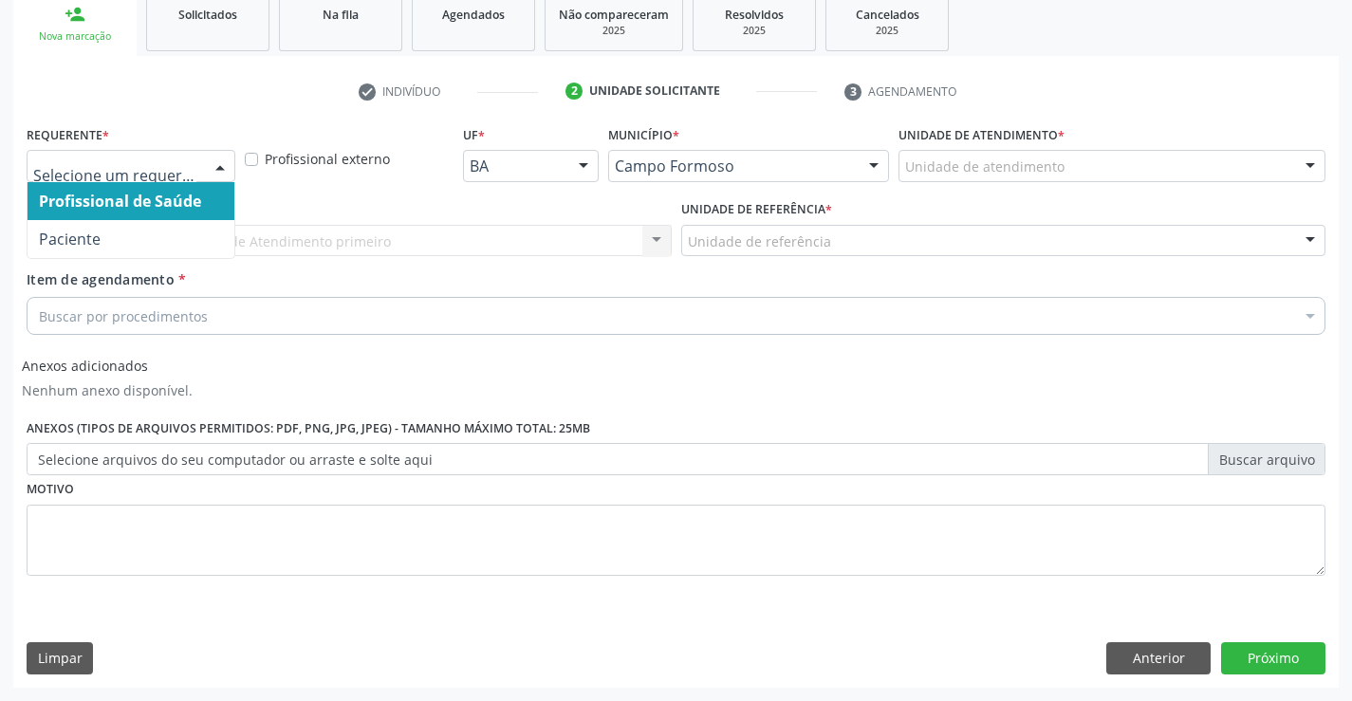
click at [217, 164] on div at bounding box center [220, 167] width 28 height 32
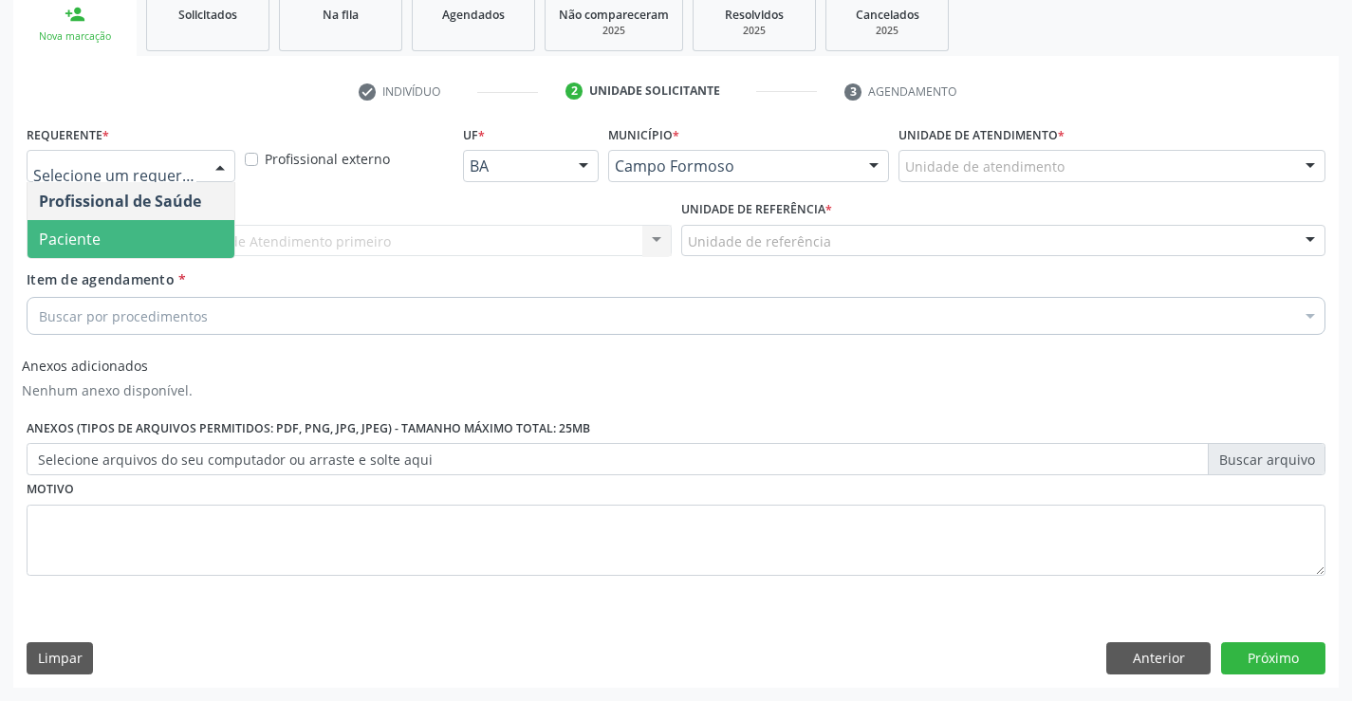
click at [100, 242] on span "Paciente" at bounding box center [131, 239] width 207 height 38
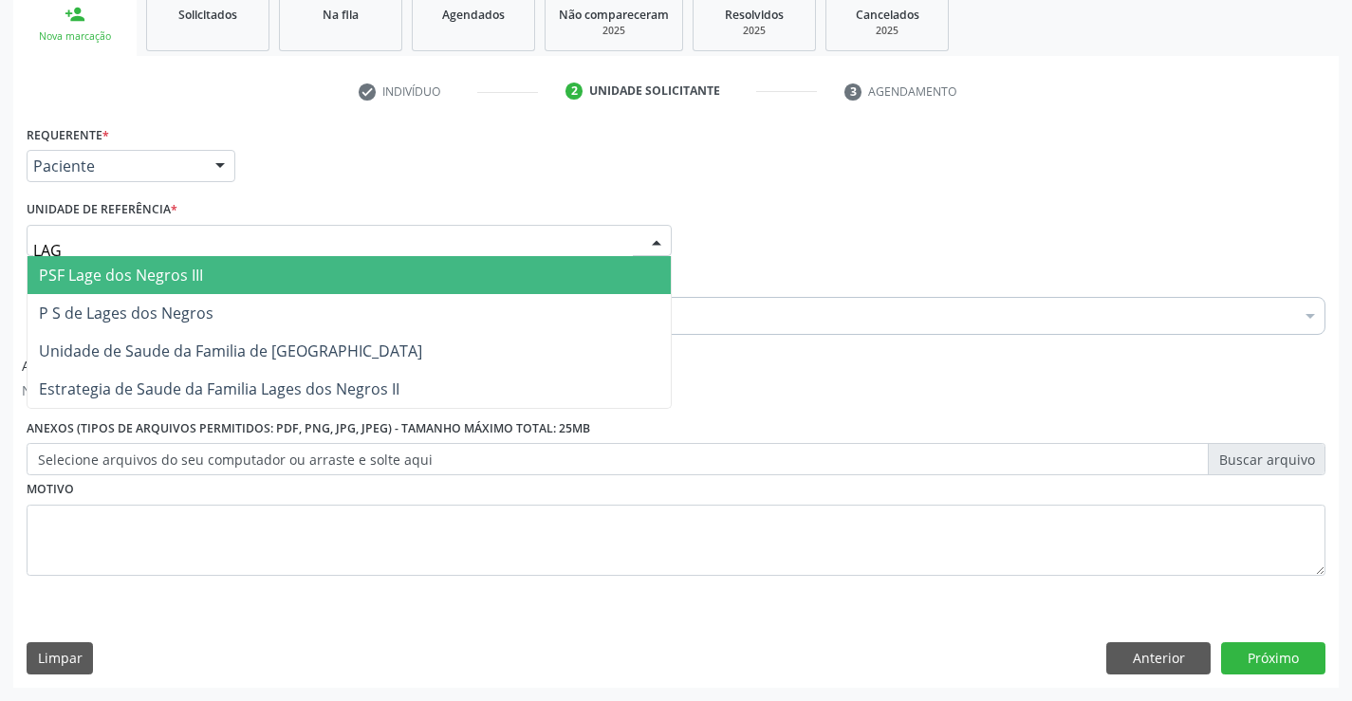
click at [148, 278] on span "PSF Lage dos Negros III" at bounding box center [121, 275] width 164 height 21
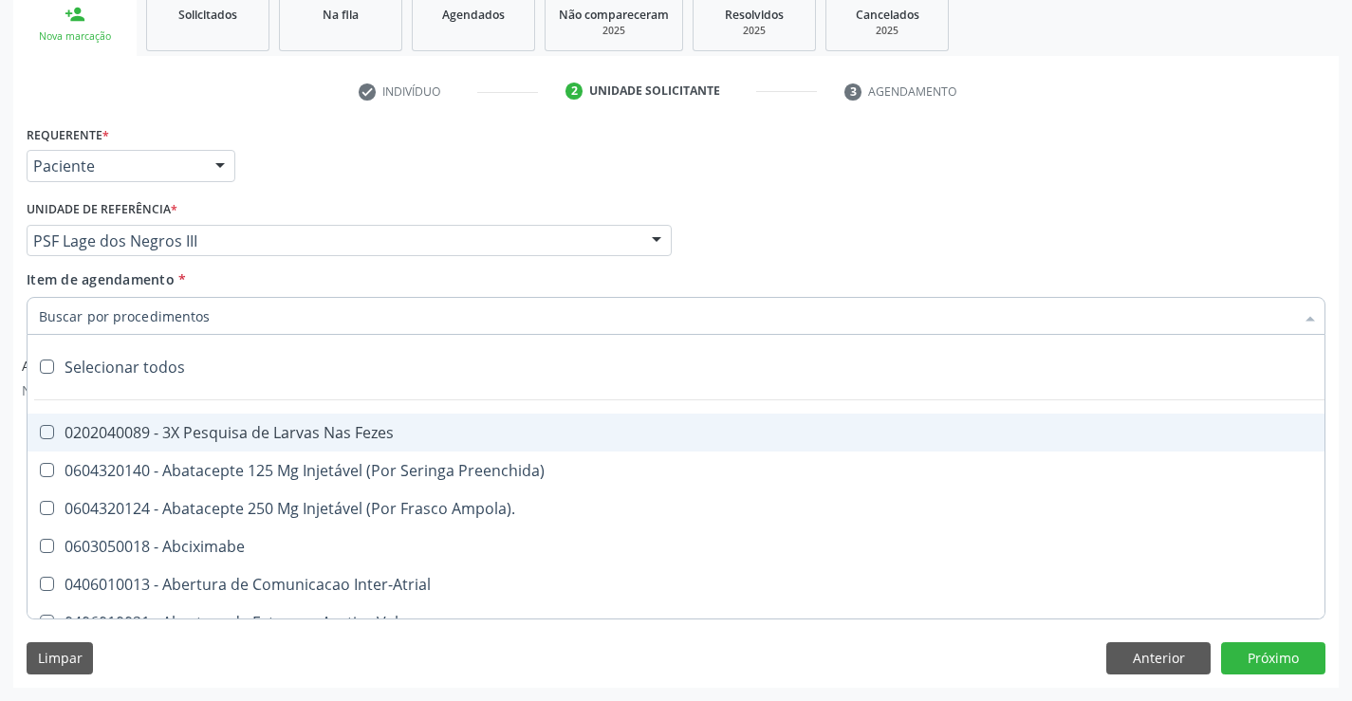
click at [653, 240] on div at bounding box center [656, 242] width 28 height 32
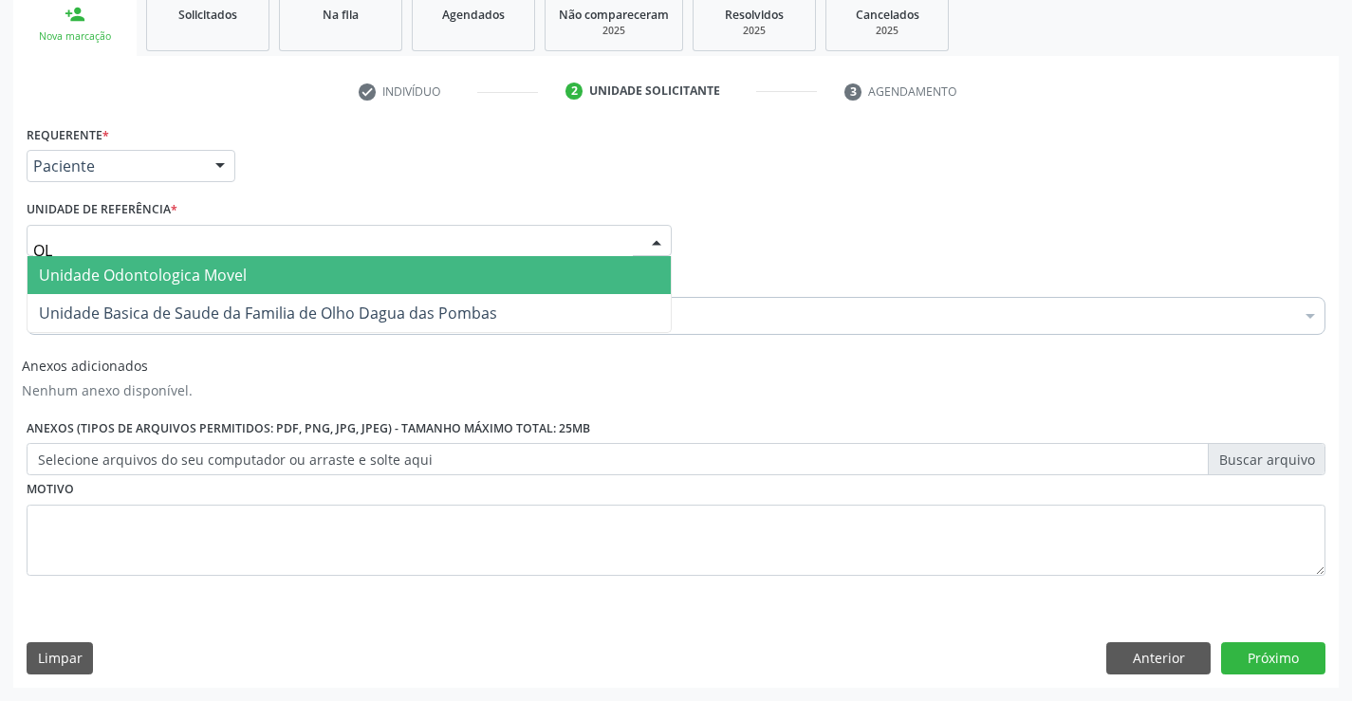
type input "OLH"
click at [438, 274] on span "Unidade Basica de Saude da Familia de Olho Dagua das Pombas" at bounding box center [268, 275] width 458 height 21
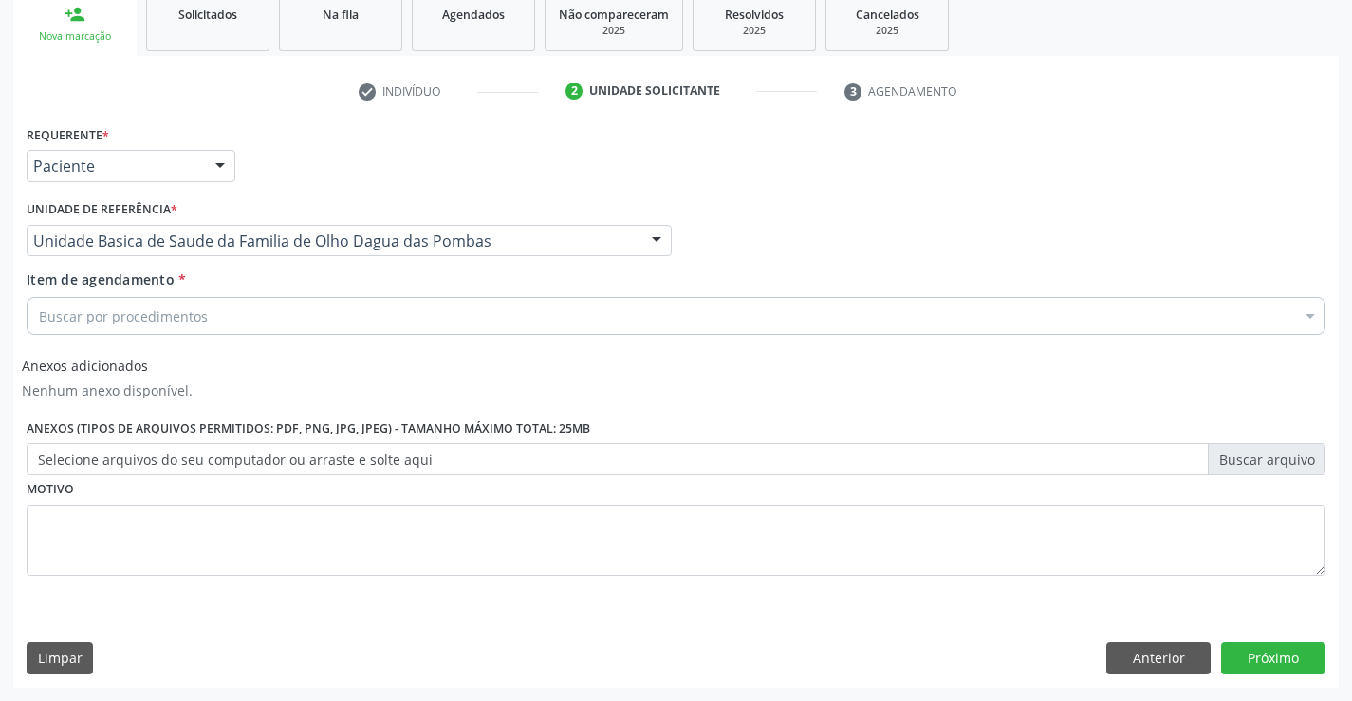
click at [251, 311] on div "Buscar por procedimentos" at bounding box center [676, 316] width 1299 height 38
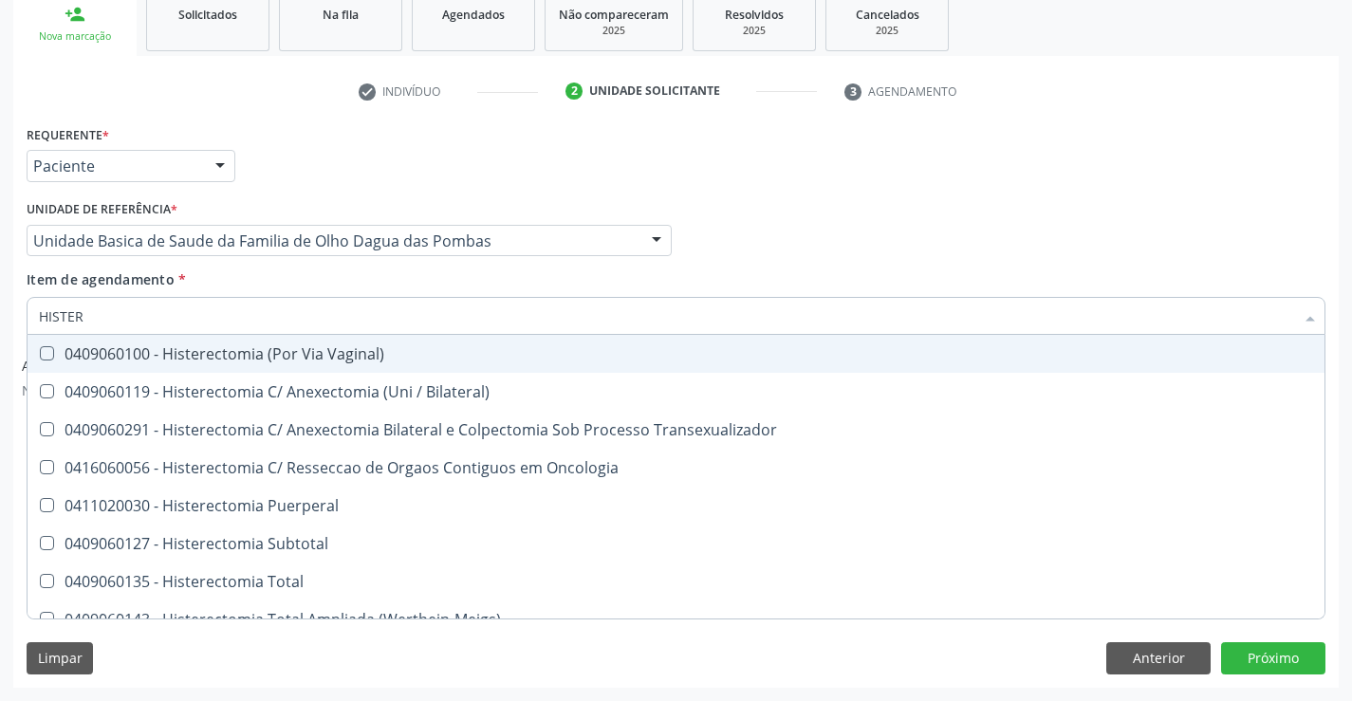
type input "HISTERE"
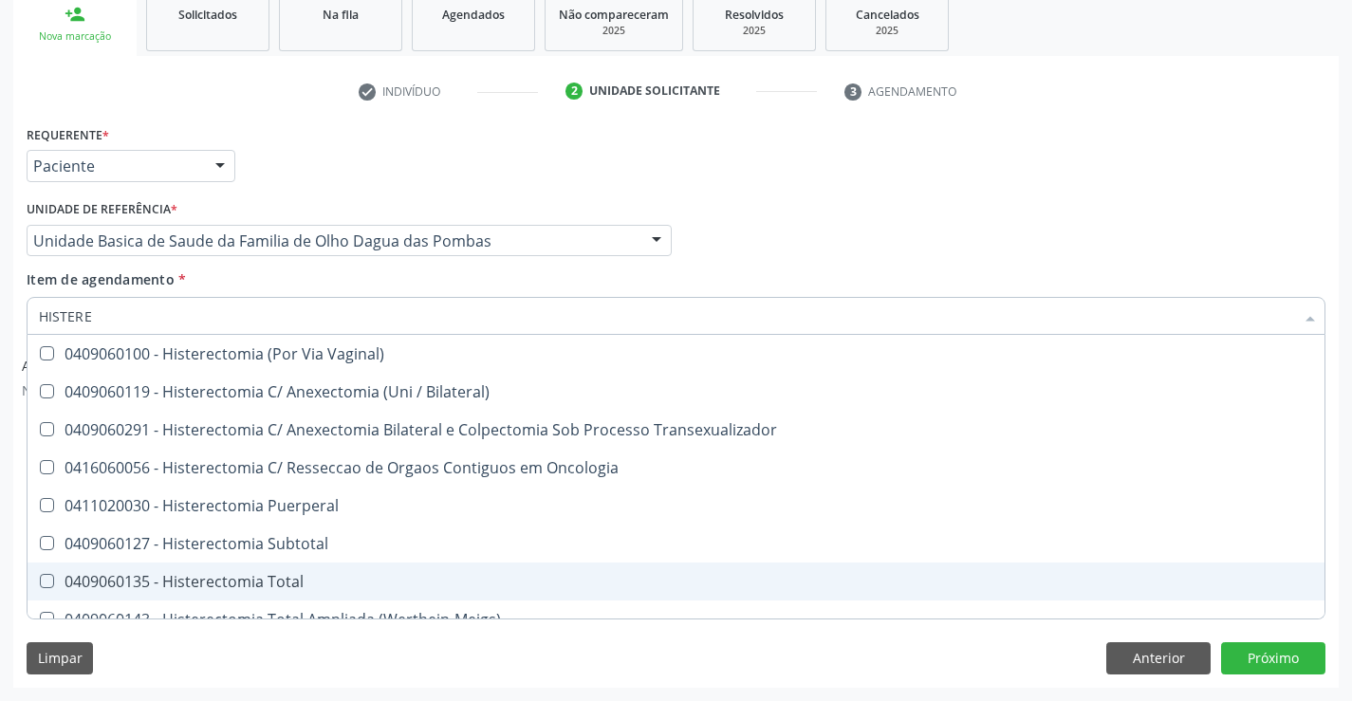
click at [209, 588] on div "0409060135 - Histerectomia Total" at bounding box center [676, 581] width 1274 height 15
checkbox Total "true"
click at [1258, 646] on button "Próximo" at bounding box center [1273, 658] width 104 height 32
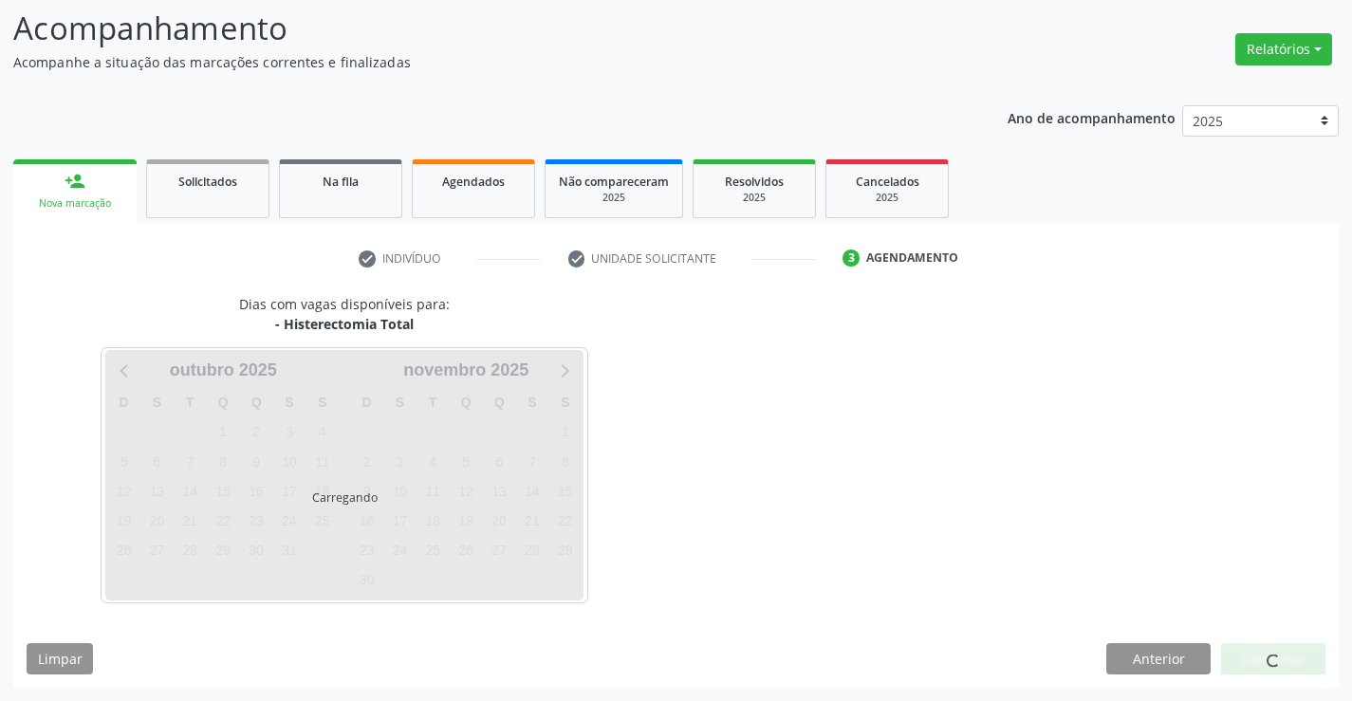
scroll to position [124, 0]
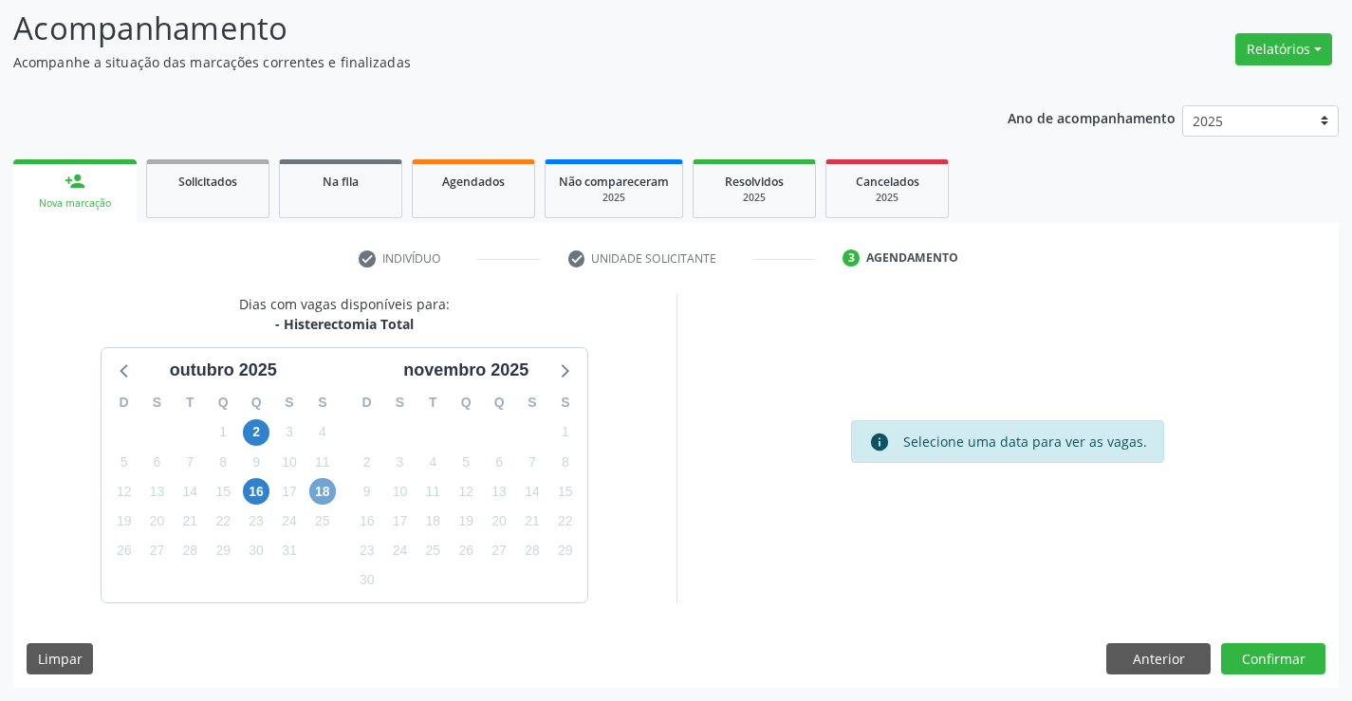
click at [325, 495] on span "18" at bounding box center [322, 491] width 27 height 27
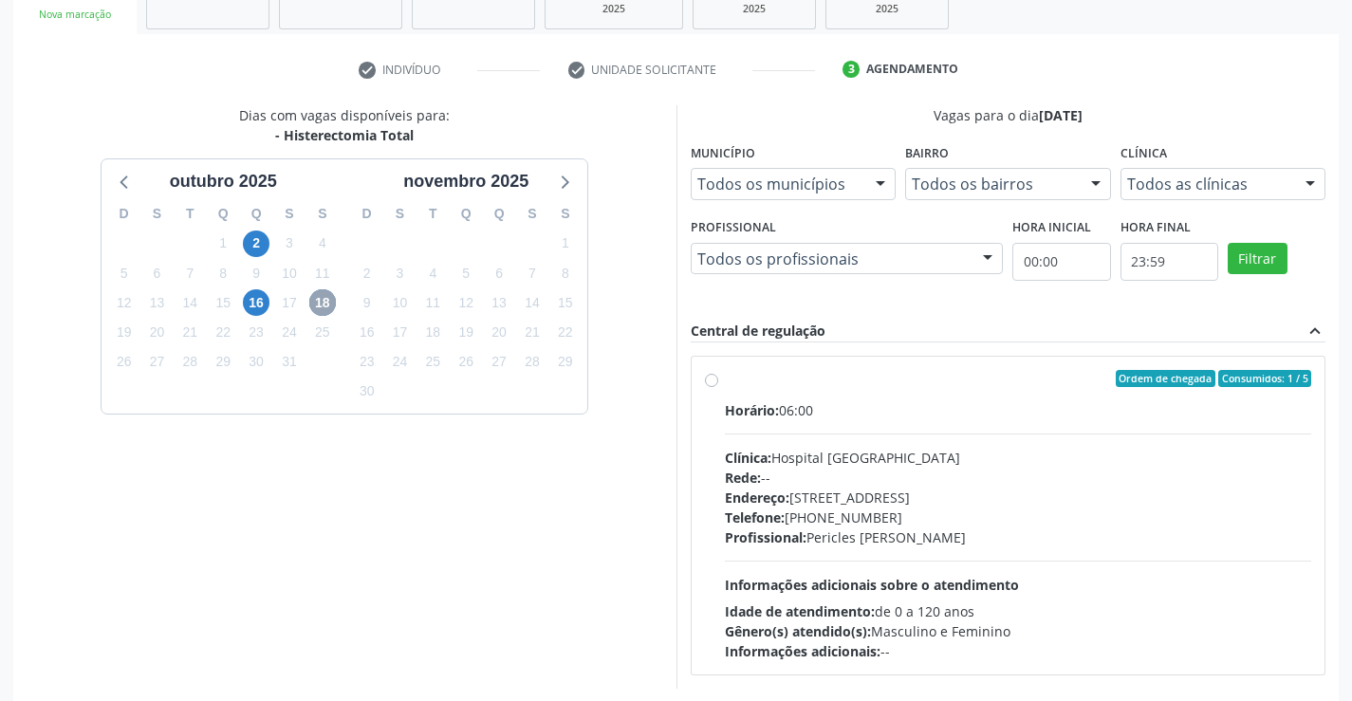
scroll to position [399, 0]
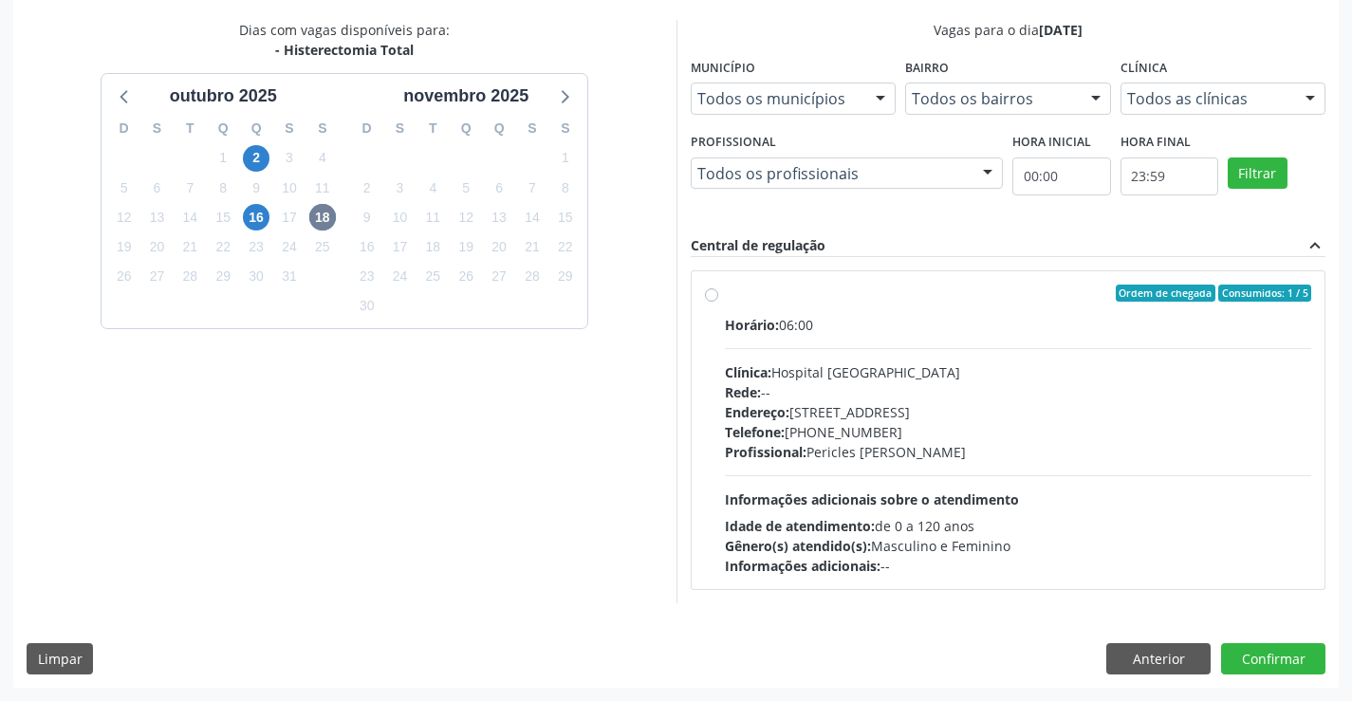
click at [725, 292] on label "Ordem de chegada Consumidos: 1 / 5 Horário: 06:00 Clínica: Hospital [GEOGRAPHIC…" at bounding box center [1018, 430] width 587 height 291
click at [709, 292] on input "Ordem de chegada Consumidos: 1 / 5 Horário: 06:00 Clínica: Hospital [GEOGRAPHIC…" at bounding box center [711, 293] width 13 height 17
radio input "true"
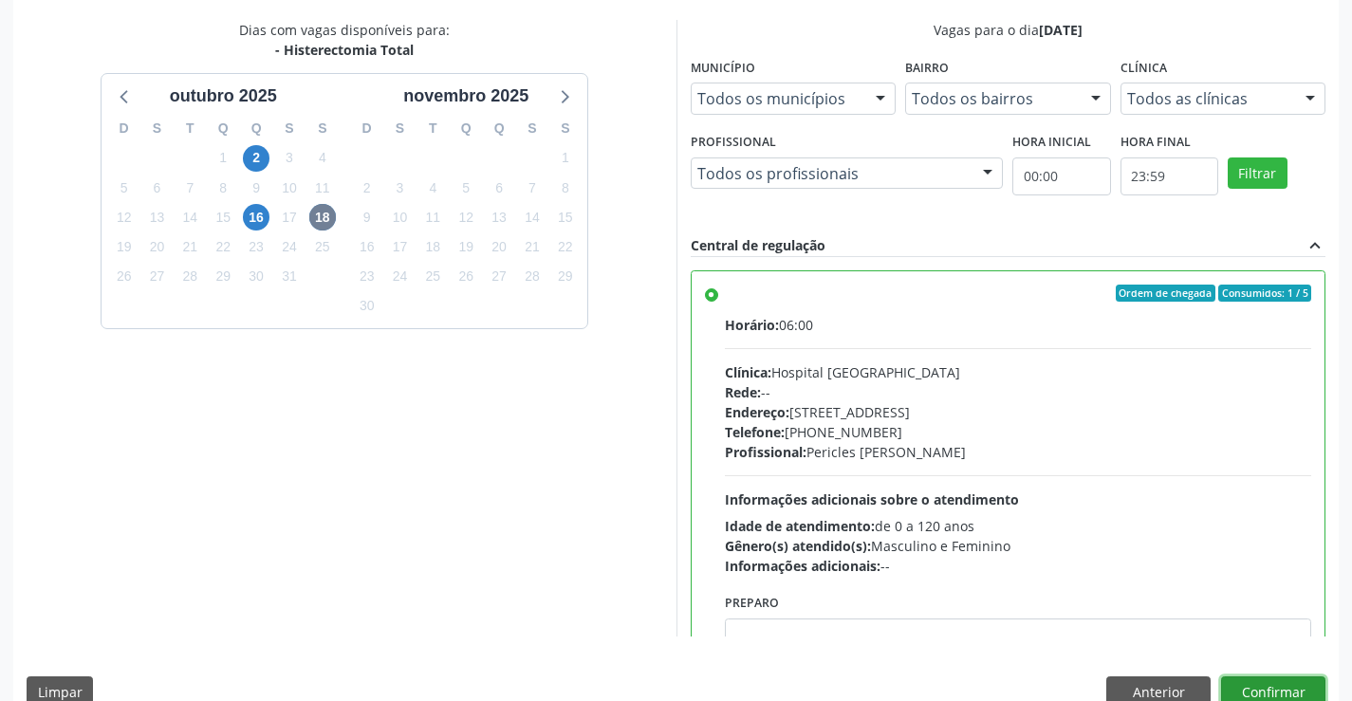
click at [1283, 693] on button "Confirmar" at bounding box center [1273, 693] width 104 height 32
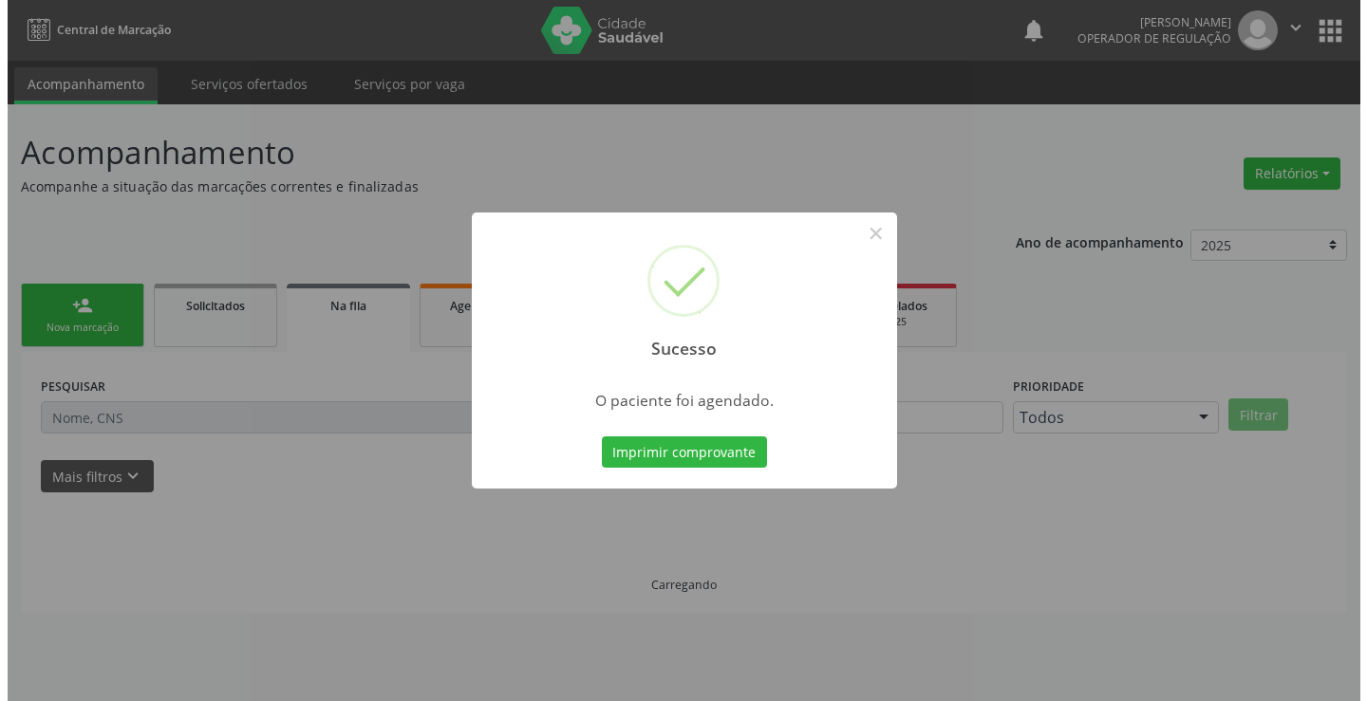
scroll to position [0, 0]
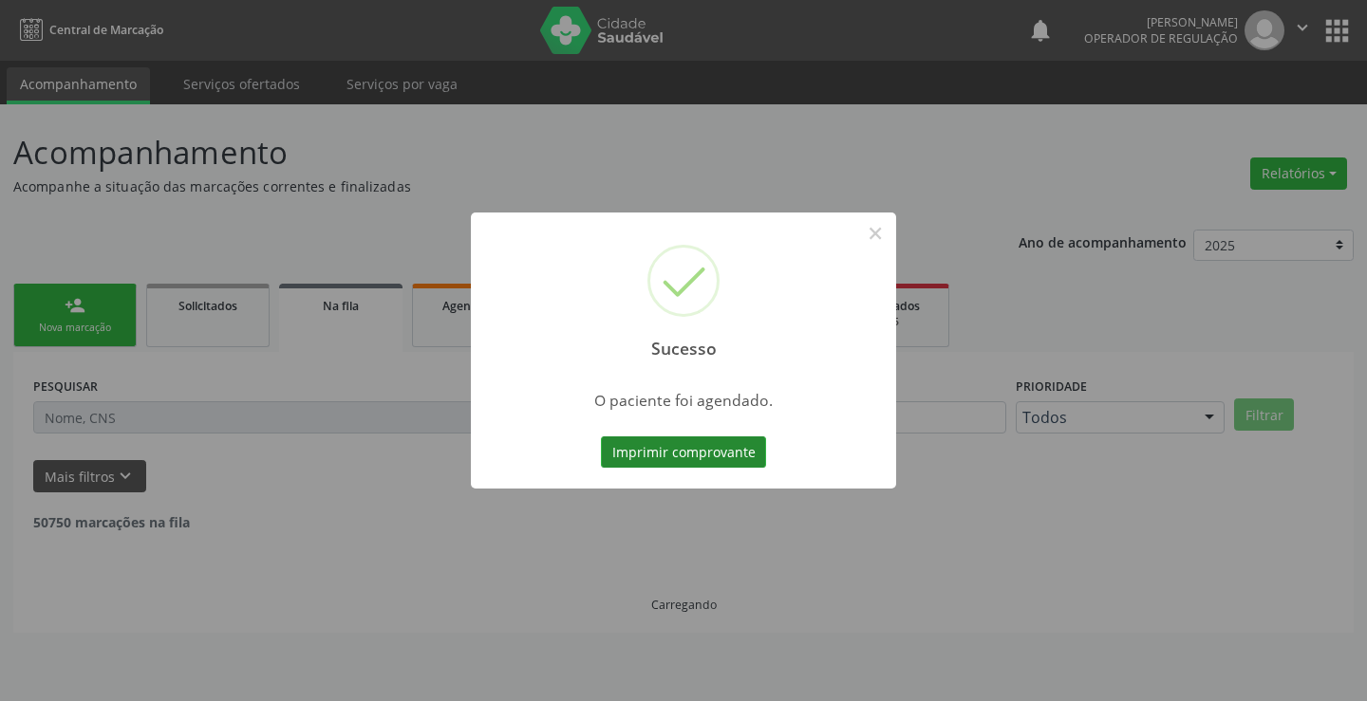
click at [662, 440] on button "Imprimir comprovante" at bounding box center [683, 453] width 165 height 32
